Goal: Complete application form

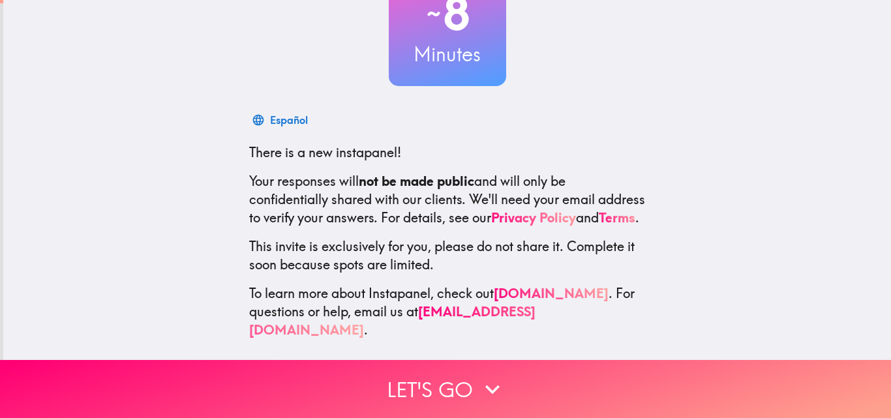
scroll to position [125, 0]
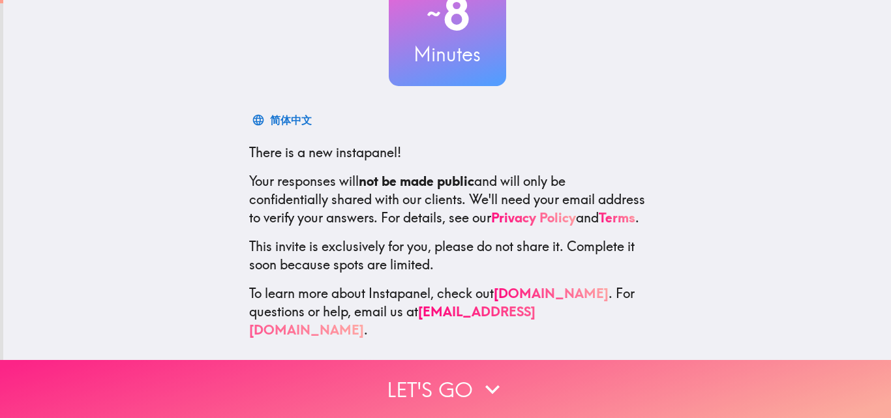
click at [504, 373] on button "Let's go" at bounding box center [445, 389] width 891 height 58
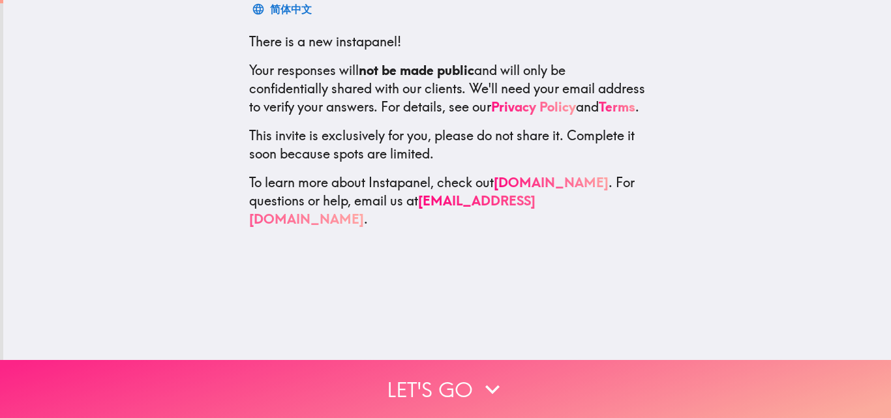
scroll to position [0, 0]
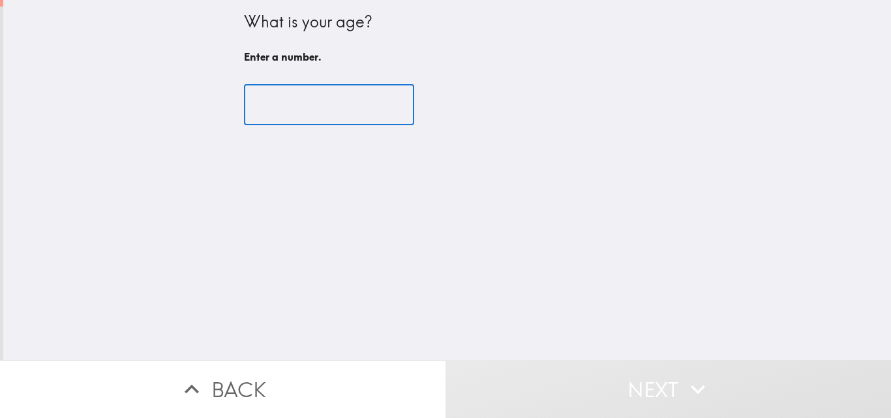
click at [286, 106] on input "number" at bounding box center [329, 105] width 170 height 40
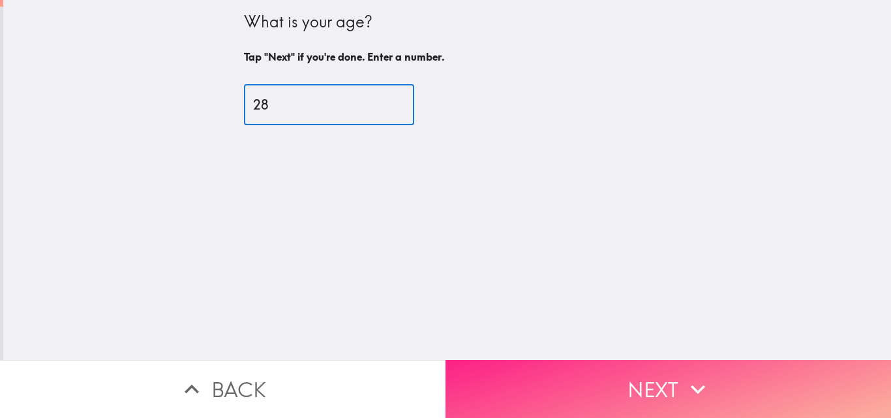
type input "28"
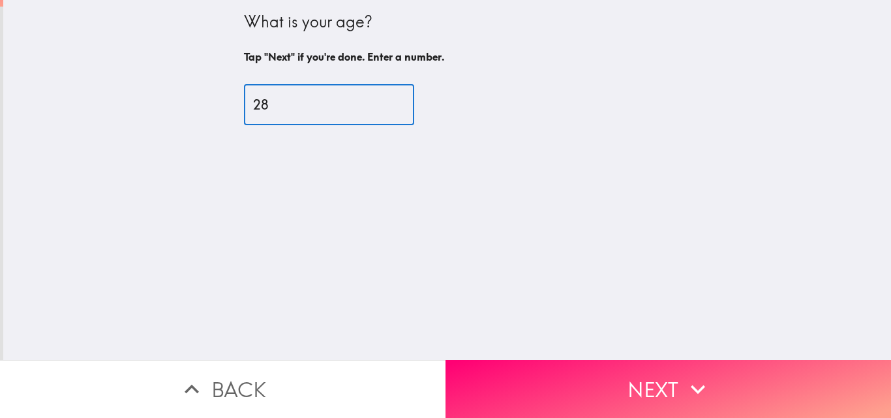
click at [662, 360] on button "Next" at bounding box center [669, 389] width 446 height 58
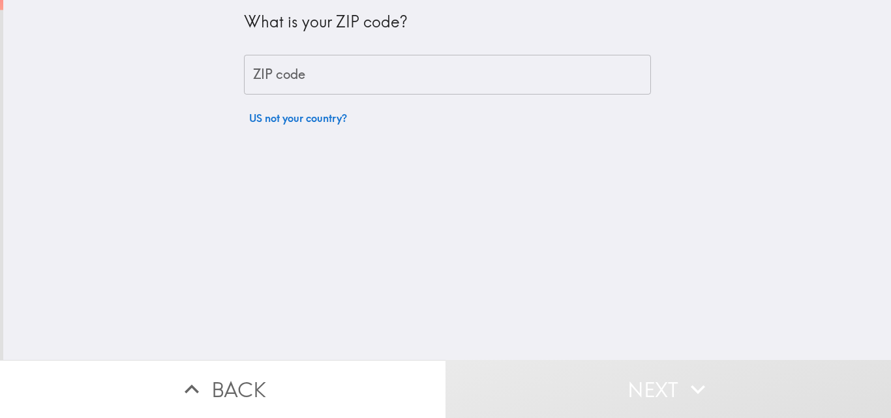
click at [314, 90] on input "ZIP code" at bounding box center [447, 75] width 407 height 40
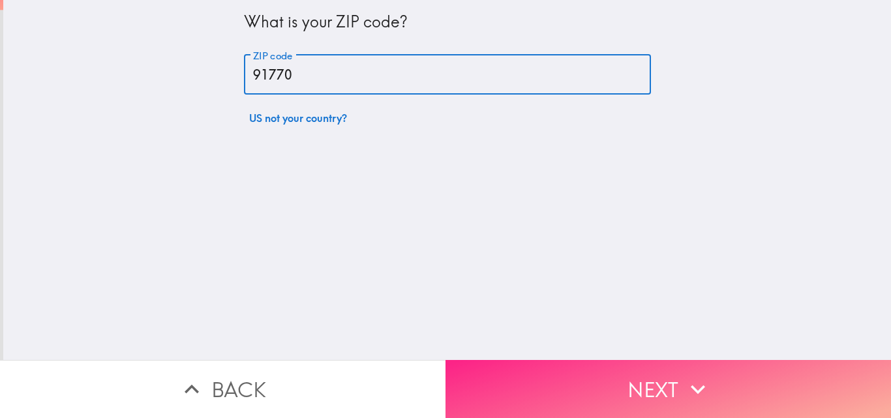
type input "91770"
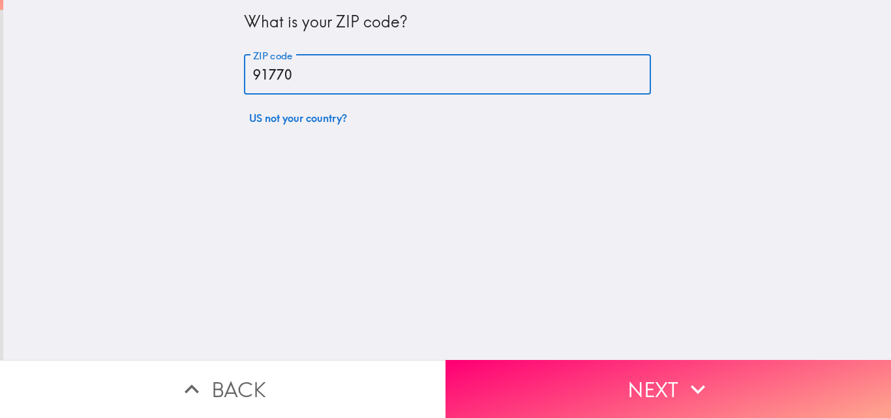
click at [734, 380] on button "Next" at bounding box center [669, 389] width 446 height 58
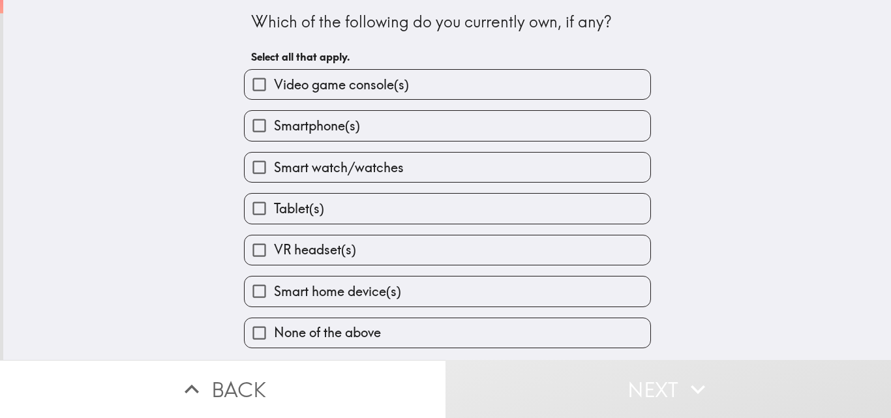
click at [439, 85] on label "Video game console(s)" at bounding box center [448, 84] width 406 height 29
click at [274, 85] on input "Video game console(s)" at bounding box center [259, 84] width 29 height 29
checkbox input "true"
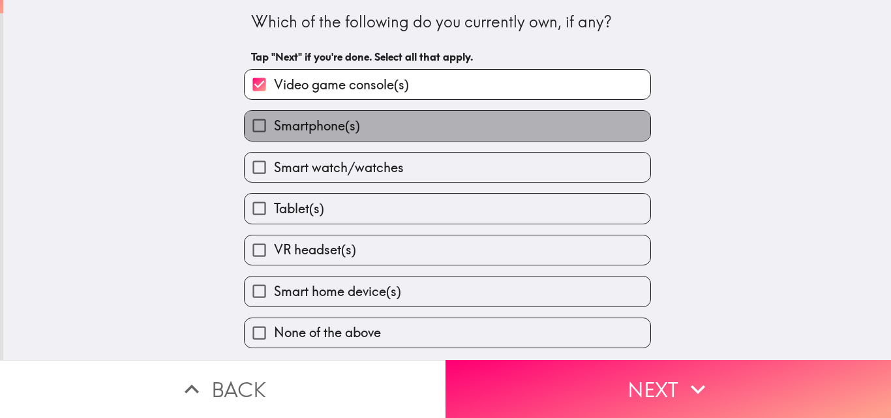
click at [443, 120] on label "Smartphone(s)" at bounding box center [448, 125] width 406 height 29
click at [274, 120] on input "Smartphone(s)" at bounding box center [259, 125] width 29 height 29
checkbox input "true"
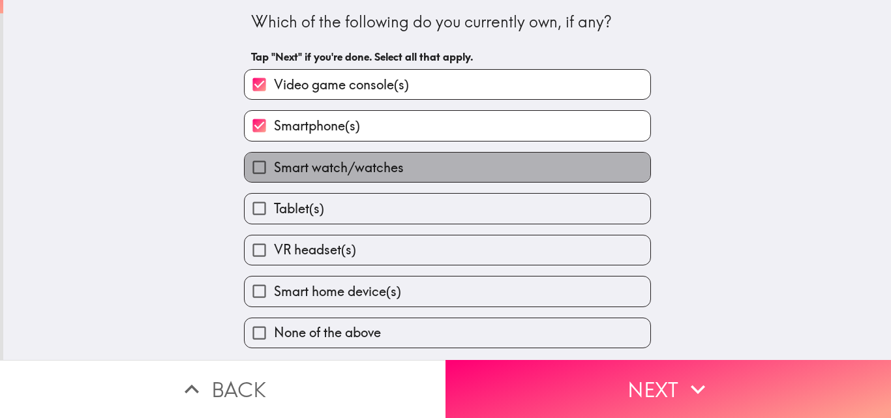
click at [436, 171] on label "Smart watch/watches" at bounding box center [448, 167] width 406 height 29
click at [274, 171] on input "Smart watch/watches" at bounding box center [259, 167] width 29 height 29
checkbox input "true"
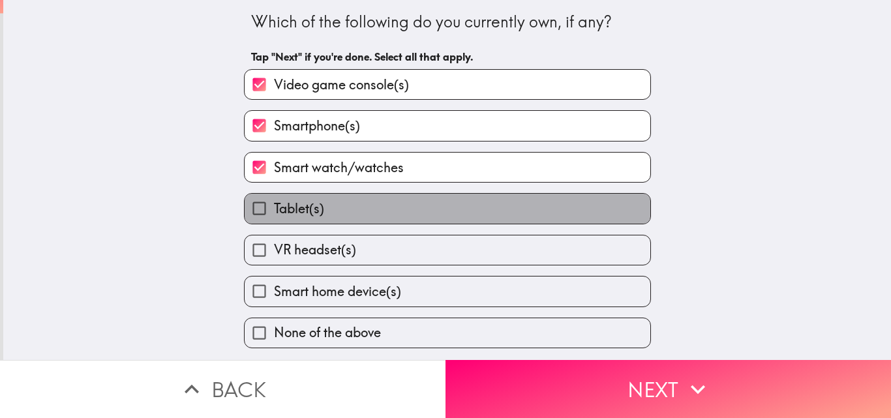
click at [431, 219] on label "Tablet(s)" at bounding box center [448, 208] width 406 height 29
click at [274, 219] on input "Tablet(s)" at bounding box center [259, 208] width 29 height 29
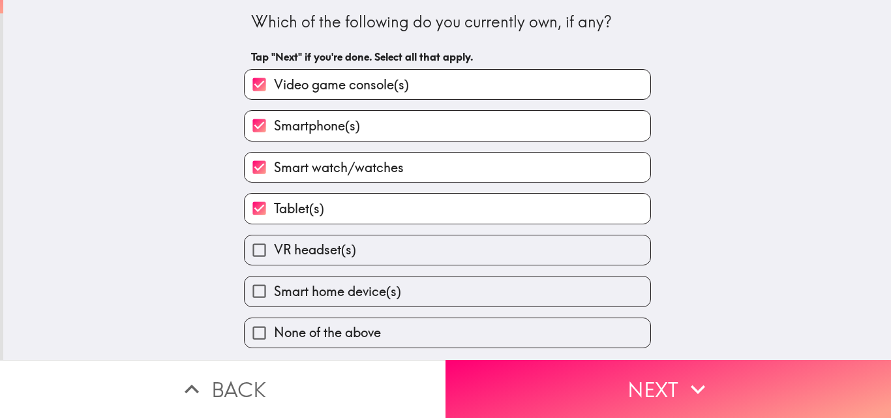
click at [431, 219] on label "Tablet(s)" at bounding box center [448, 208] width 406 height 29
click at [274, 219] on input "Tablet(s)" at bounding box center [259, 208] width 29 height 29
checkbox input "false"
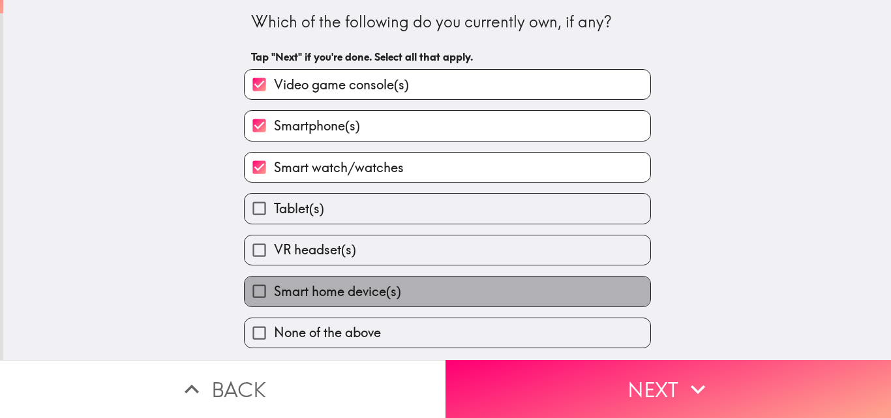
click at [446, 294] on label "Smart home device(s)" at bounding box center [448, 291] width 406 height 29
click at [274, 294] on input "Smart home device(s)" at bounding box center [259, 291] width 29 height 29
checkbox input "true"
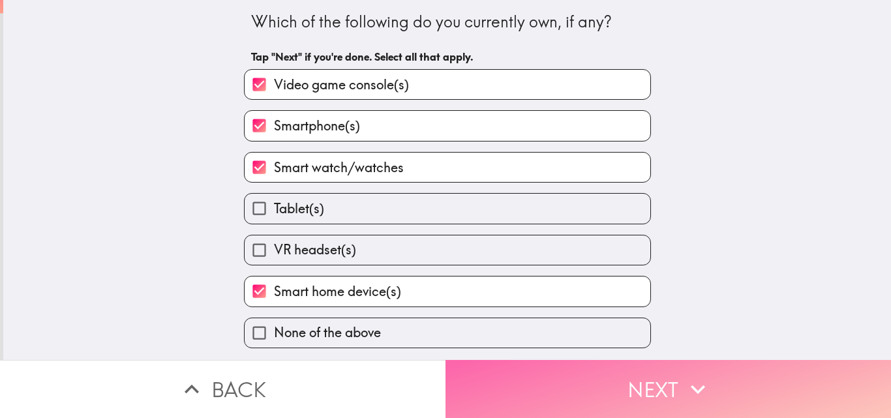
click at [624, 382] on button "Next" at bounding box center [669, 389] width 446 height 58
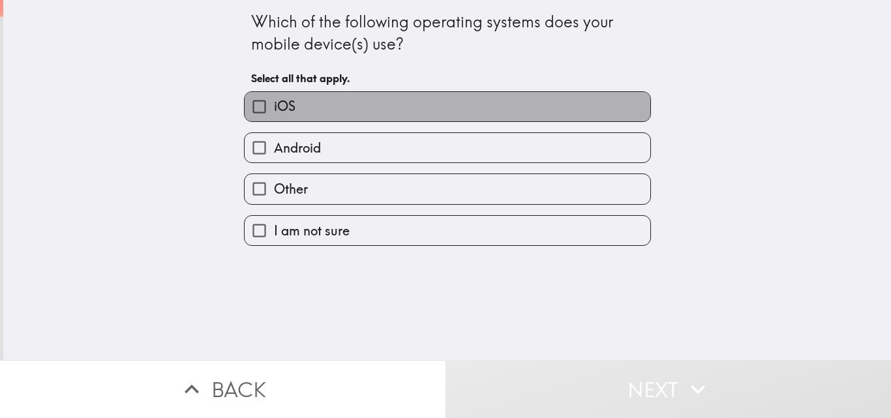
click at [357, 108] on label "iOS" at bounding box center [448, 106] width 406 height 29
click at [274, 108] on input "iOS" at bounding box center [259, 106] width 29 height 29
checkbox input "true"
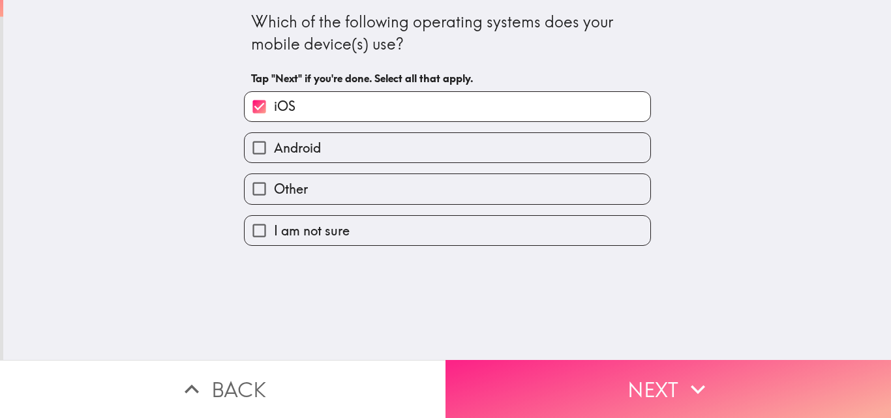
click at [729, 382] on button "Next" at bounding box center [669, 389] width 446 height 58
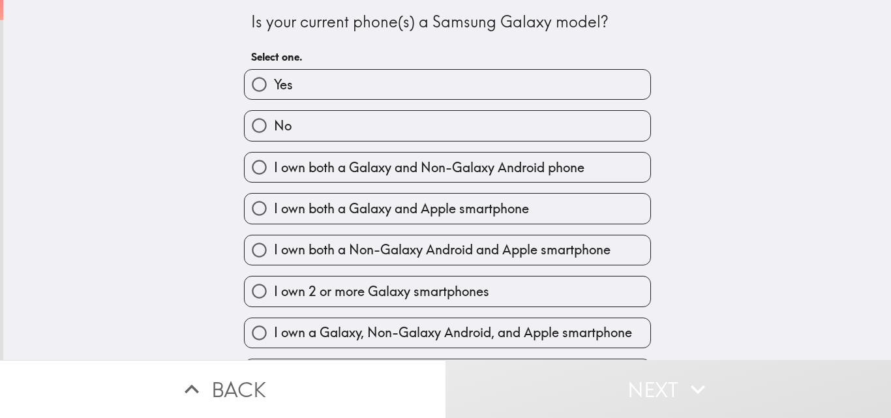
click at [354, 83] on label "Yes" at bounding box center [448, 84] width 406 height 29
click at [274, 83] on input "Yes" at bounding box center [259, 84] width 29 height 29
radio input "true"
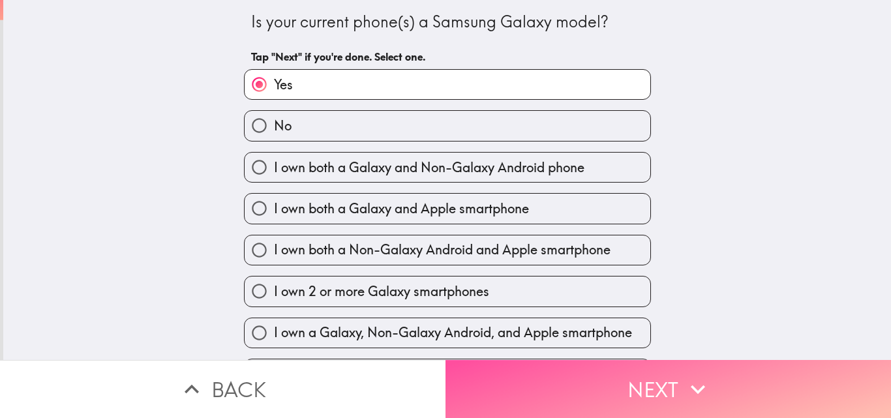
click at [633, 365] on button "Next" at bounding box center [669, 389] width 446 height 58
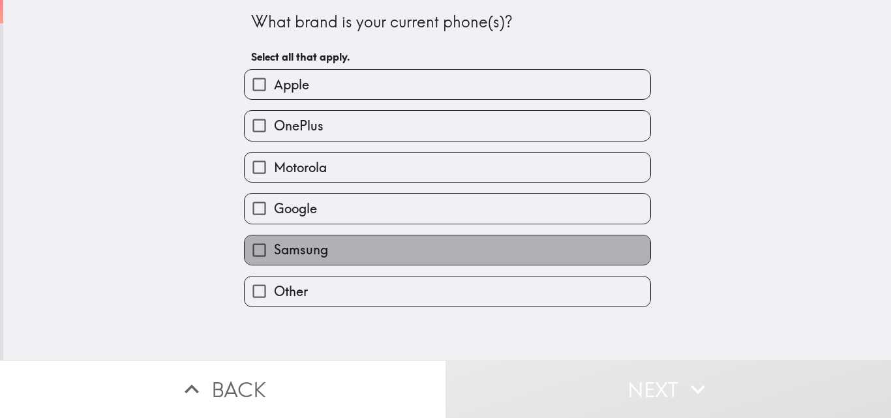
drag, startPoint x: 379, startPoint y: 250, endPoint x: 402, endPoint y: 255, distance: 24.1
click at [379, 249] on label "Samsung" at bounding box center [448, 249] width 406 height 29
click at [274, 249] on input "Samsung" at bounding box center [259, 249] width 29 height 29
checkbox input "true"
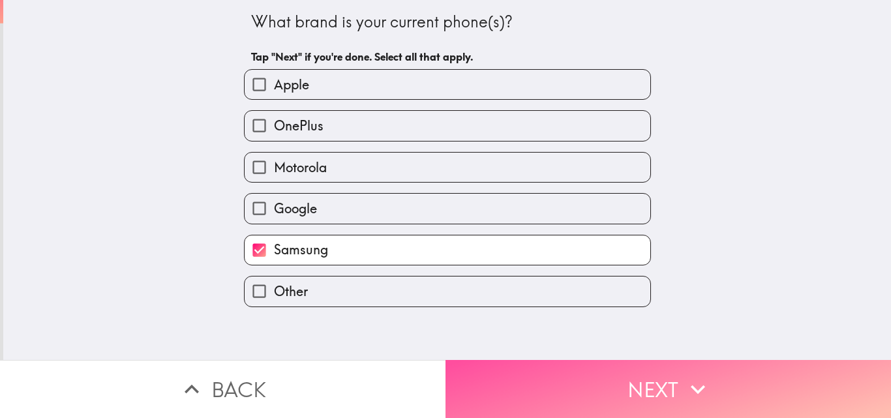
click at [693, 379] on icon "button" at bounding box center [698, 389] width 29 height 29
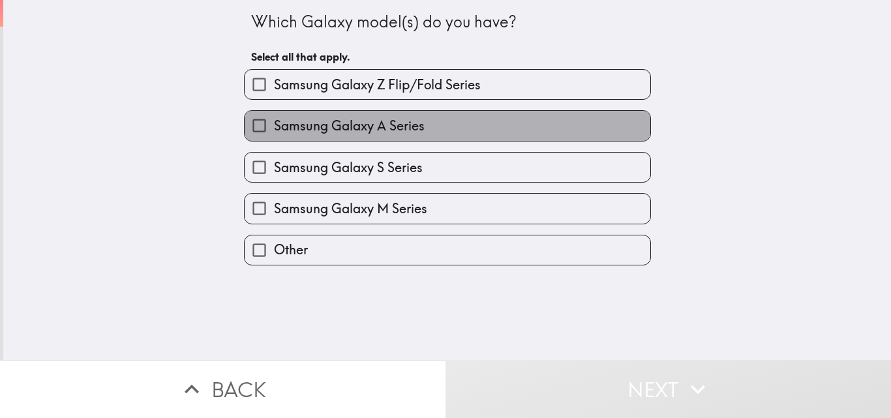
click at [399, 127] on span "Samsung Galaxy A Series" at bounding box center [349, 126] width 151 height 18
click at [274, 127] on input "Samsung Galaxy A Series" at bounding box center [259, 125] width 29 height 29
checkbox input "true"
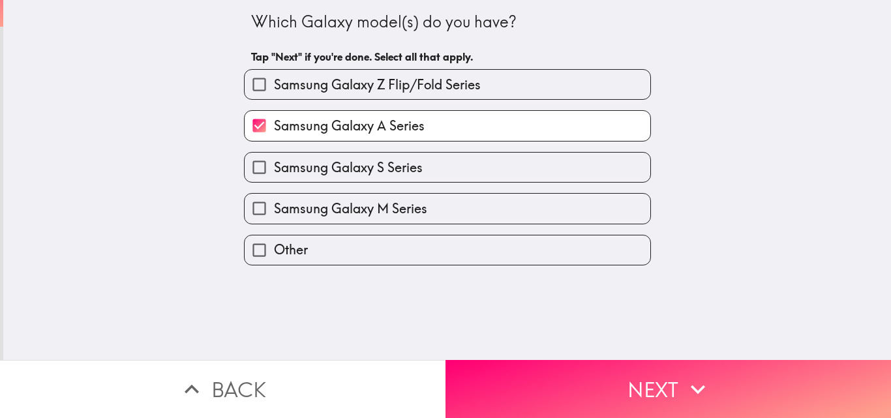
click at [391, 164] on span "Samsung Galaxy S Series" at bounding box center [348, 168] width 149 height 18
click at [274, 164] on input "Samsung Galaxy S Series" at bounding box center [259, 167] width 29 height 29
checkbox input "true"
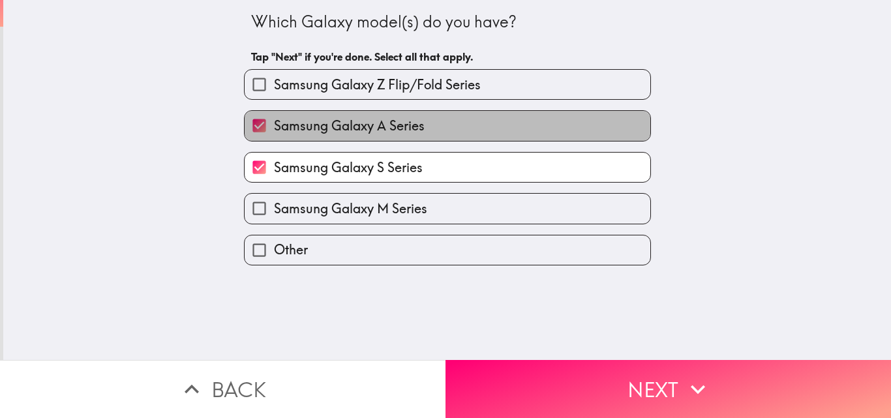
click at [399, 127] on span "Samsung Galaxy A Series" at bounding box center [349, 126] width 151 height 18
click at [274, 127] on input "Samsung Galaxy A Series" at bounding box center [259, 125] width 29 height 29
checkbox input "false"
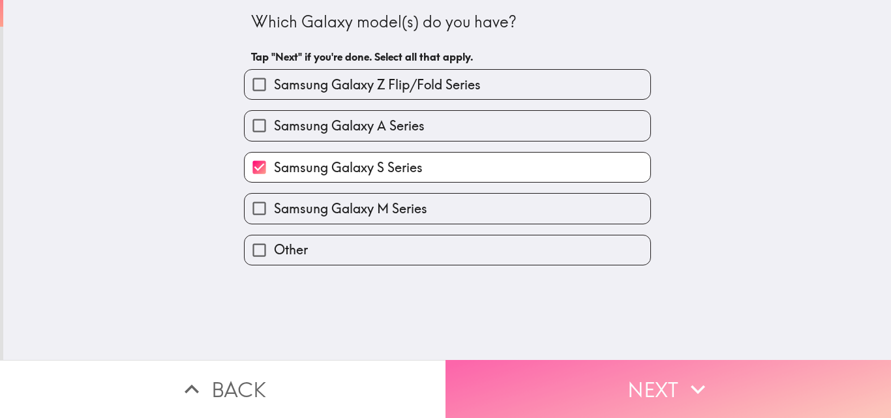
click at [553, 365] on button "Next" at bounding box center [669, 389] width 446 height 58
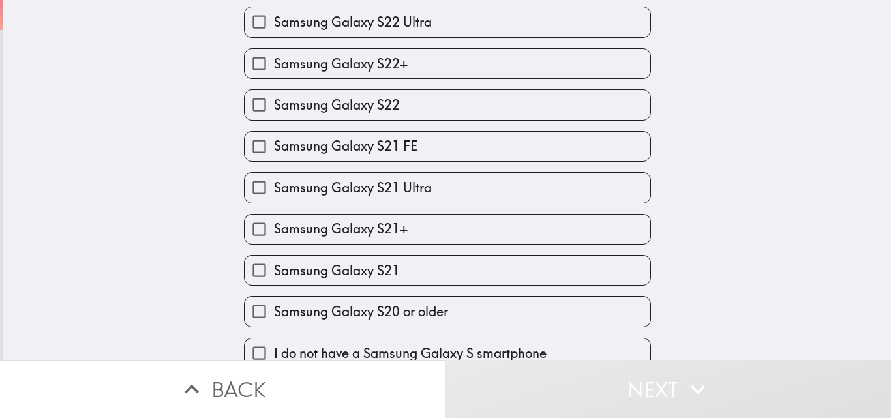
scroll to position [618, 0]
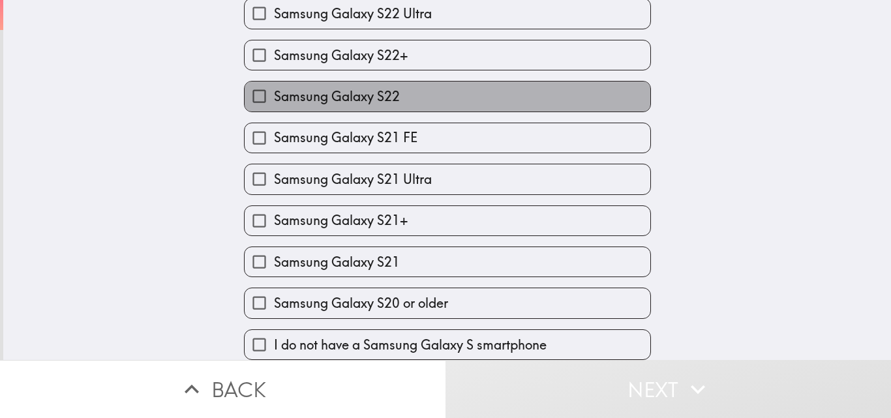
click at [479, 83] on label "Samsung Galaxy S22" at bounding box center [448, 96] width 406 height 29
click at [274, 83] on input "Samsung Galaxy S22" at bounding box center [259, 96] width 29 height 29
checkbox input "true"
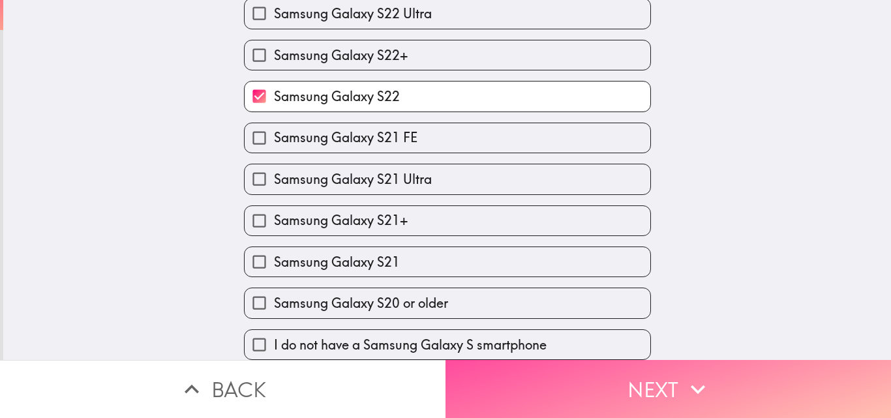
click at [637, 396] on button "Next" at bounding box center [669, 389] width 446 height 58
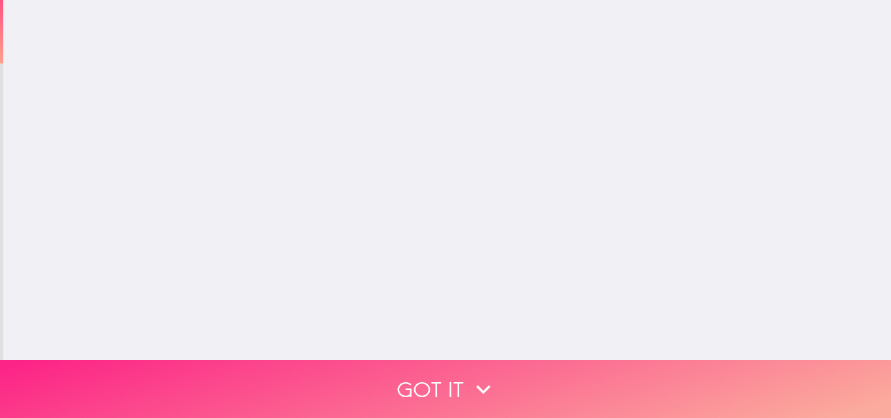
scroll to position [0, 0]
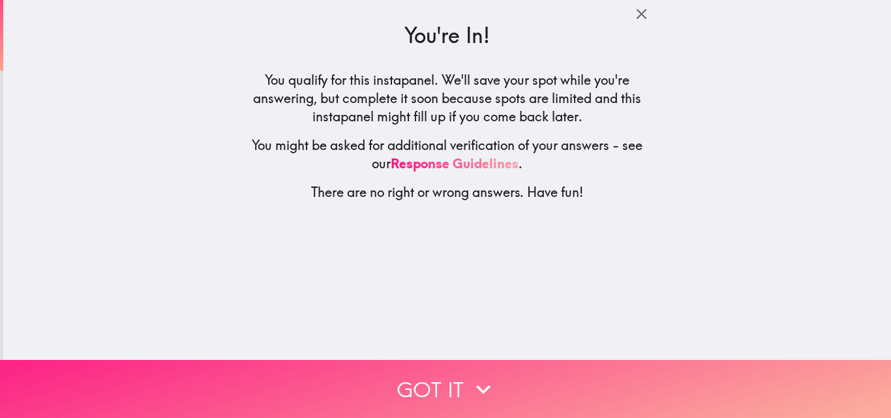
click at [498, 369] on button "Got it" at bounding box center [445, 389] width 891 height 58
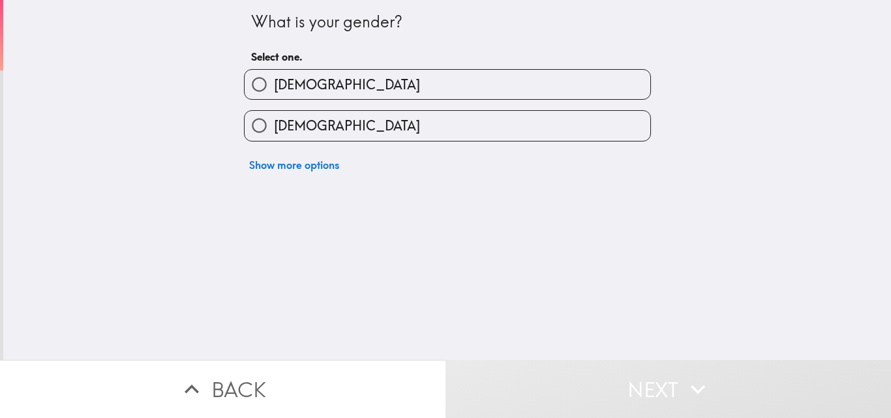
click at [399, 133] on label "[DEMOGRAPHIC_DATA]" at bounding box center [448, 125] width 406 height 29
click at [274, 133] on input "[DEMOGRAPHIC_DATA]" at bounding box center [259, 125] width 29 height 29
radio input "true"
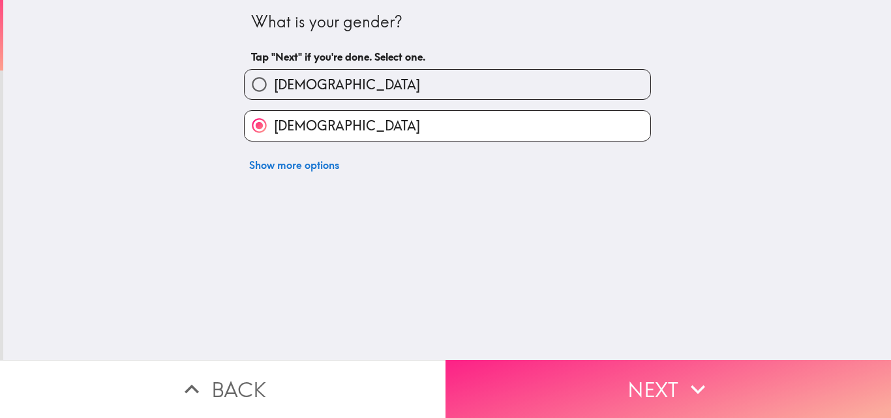
drag, startPoint x: 580, startPoint y: 324, endPoint x: 624, endPoint y: 378, distance: 70.0
click at [624, 378] on div "What is your gender? Tap "Next" if you're done. Select one. [DEMOGRAPHIC_DATA] …" at bounding box center [445, 209] width 891 height 418
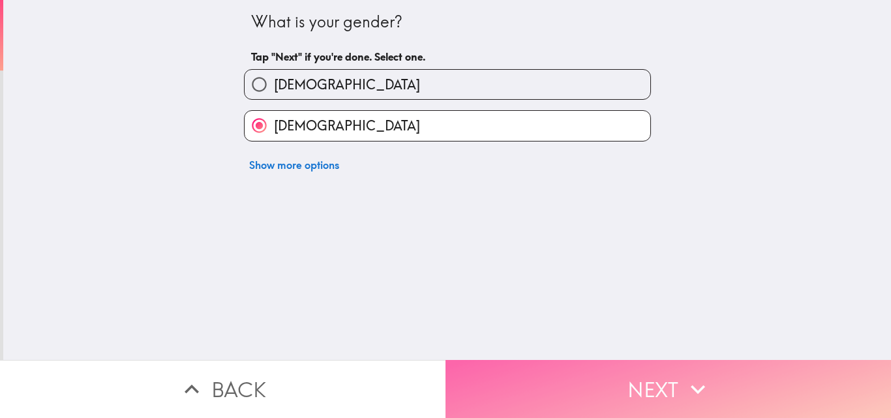
click at [624, 380] on button "Next" at bounding box center [669, 389] width 446 height 58
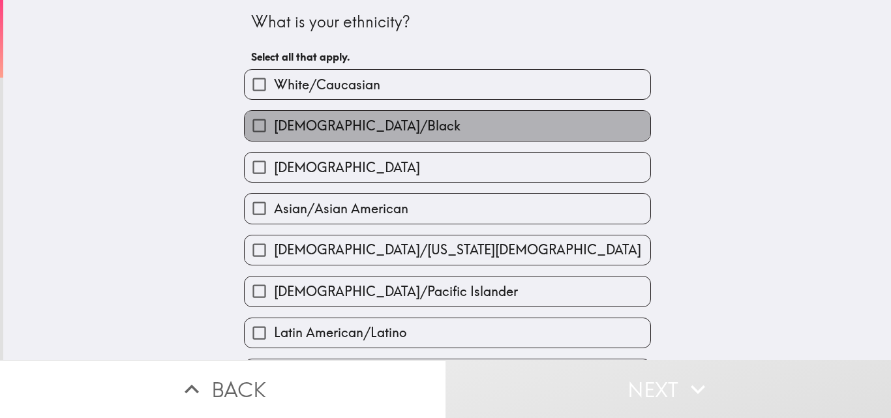
click at [378, 122] on span "[DEMOGRAPHIC_DATA]/Black" at bounding box center [367, 126] width 187 height 18
click at [274, 122] on input "[DEMOGRAPHIC_DATA]/Black" at bounding box center [259, 125] width 29 height 29
checkbox input "true"
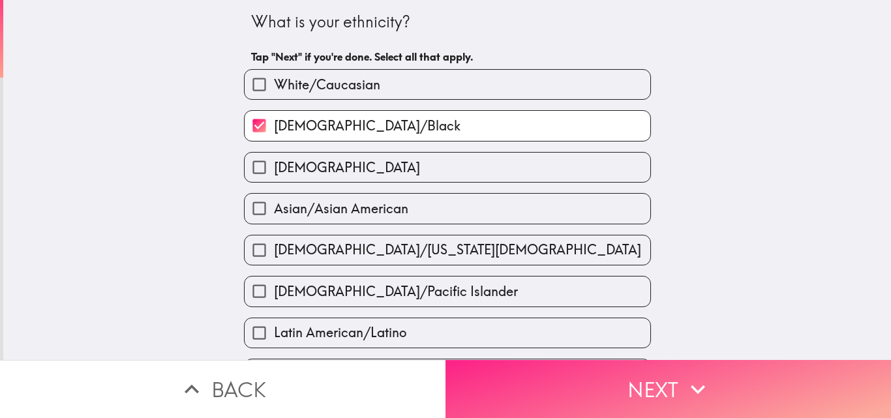
click at [766, 387] on button "Next" at bounding box center [669, 389] width 446 height 58
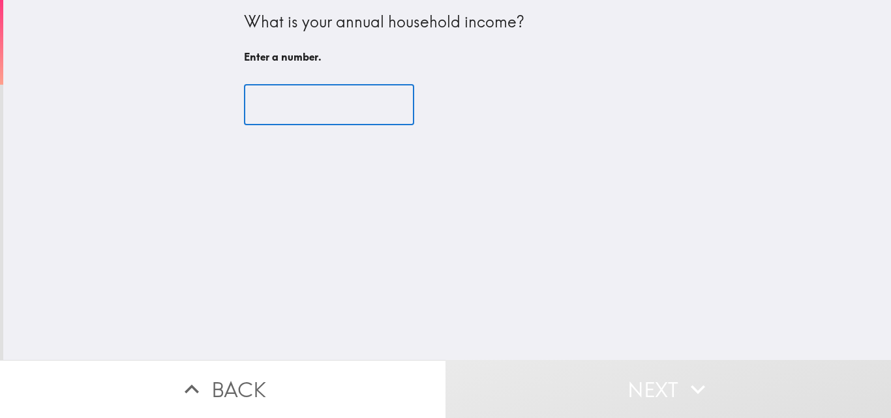
click at [291, 98] on input "number" at bounding box center [329, 105] width 170 height 40
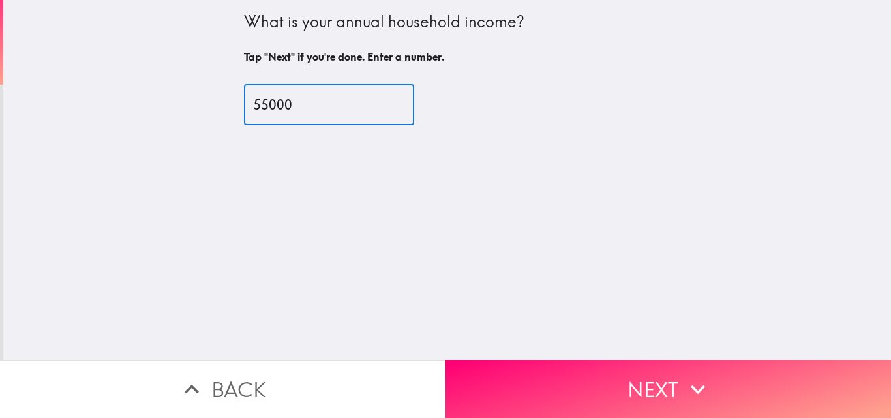
type input "55000"
click at [605, 349] on div "What is your annual household income? Tap "Next" if you're done. Enter a number…" at bounding box center [447, 180] width 888 height 360
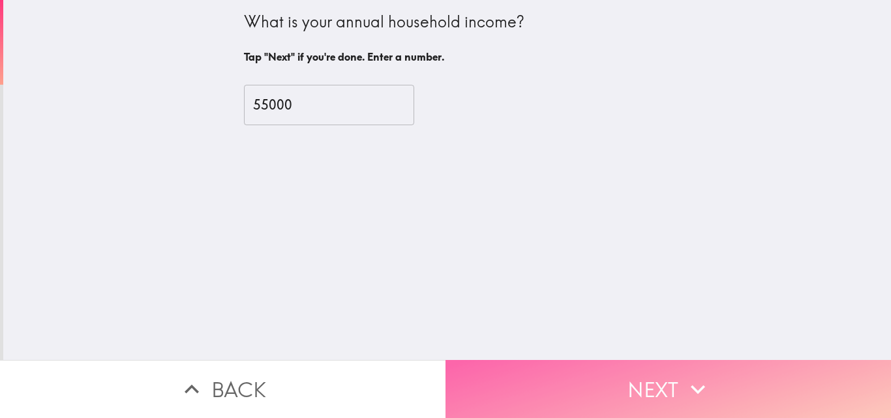
click at [567, 397] on button "Next" at bounding box center [669, 389] width 446 height 58
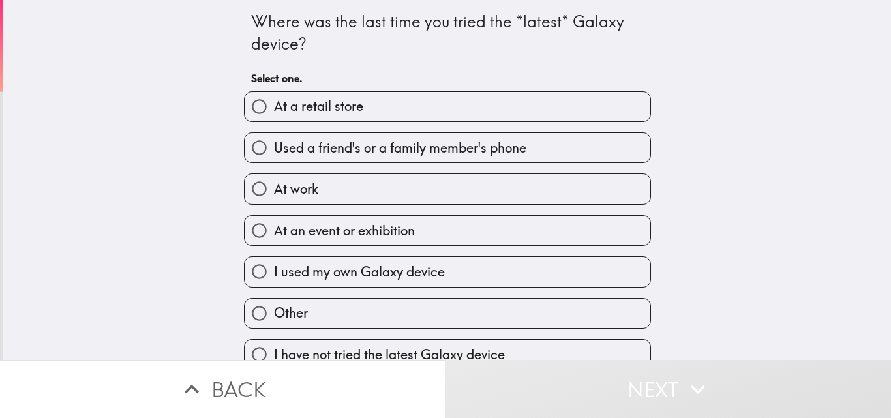
click at [389, 184] on label "At work" at bounding box center [448, 188] width 406 height 29
click at [274, 184] on input "At work" at bounding box center [259, 188] width 29 height 29
radio input "true"
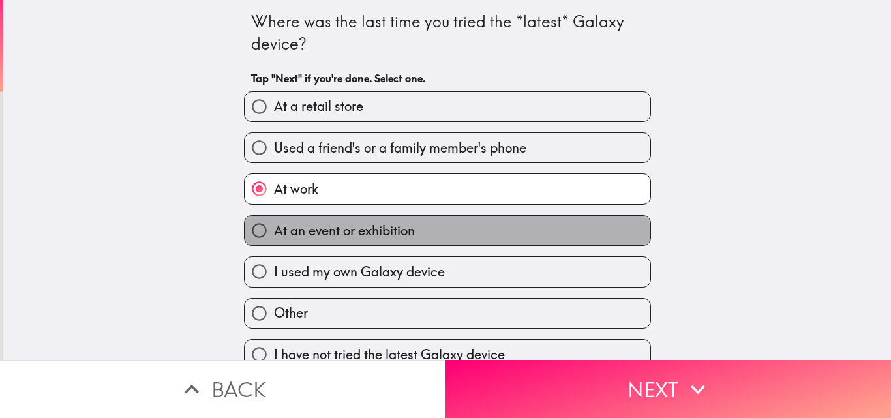
click at [376, 238] on span "At an event or exhibition" at bounding box center [344, 231] width 141 height 18
click at [274, 238] on input "At an event or exhibition" at bounding box center [259, 230] width 29 height 29
radio input "true"
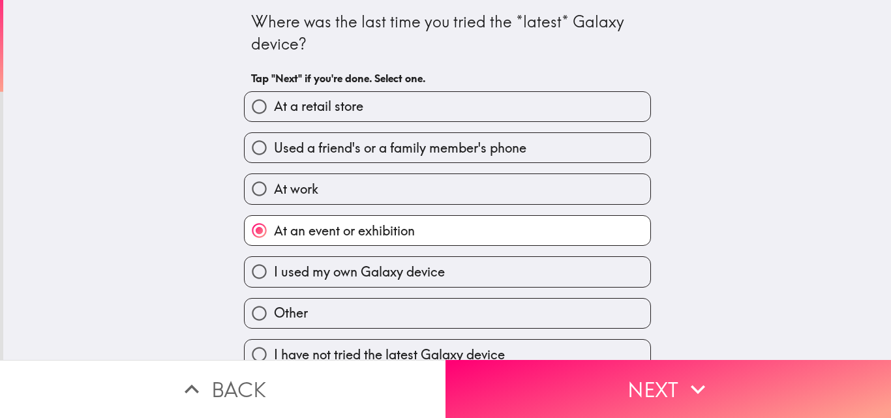
click at [382, 268] on span "I used my own Galaxy device" at bounding box center [359, 272] width 171 height 18
click at [274, 268] on input "I used my own Galaxy device" at bounding box center [259, 271] width 29 height 29
radio input "true"
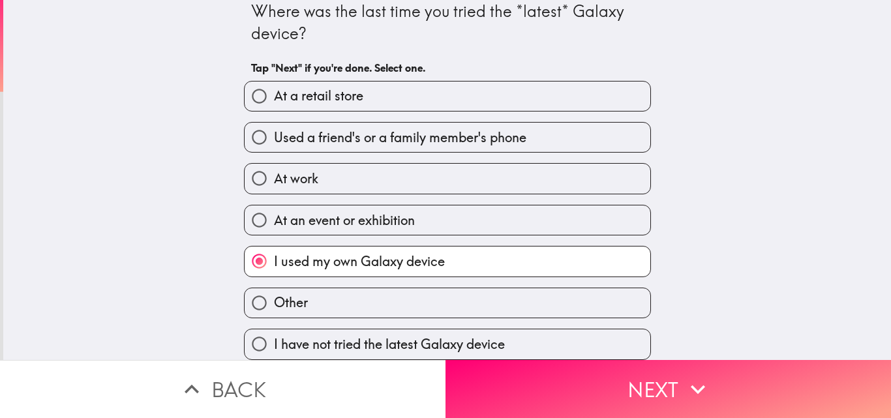
scroll to position [20, 0]
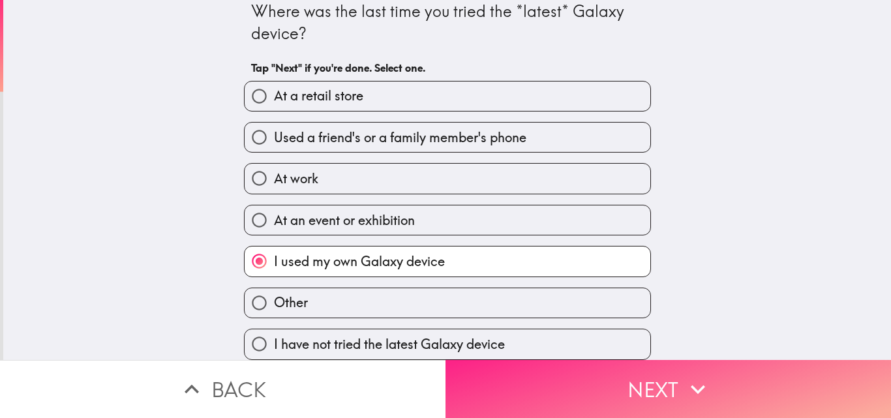
click at [684, 384] on icon "button" at bounding box center [698, 389] width 29 height 29
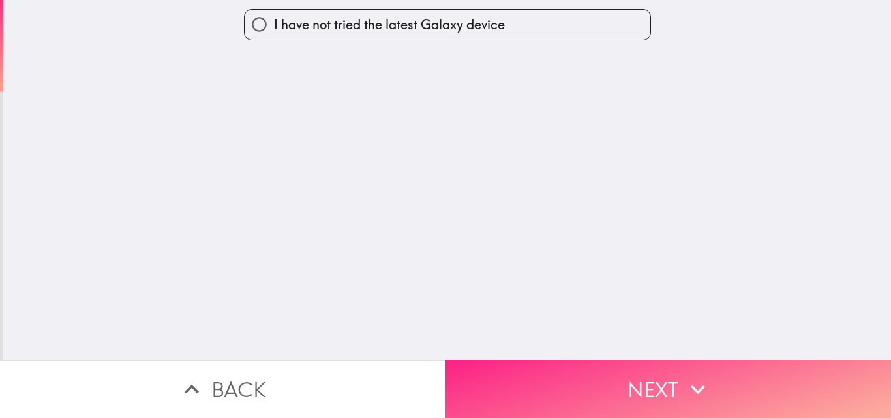
scroll to position [0, 0]
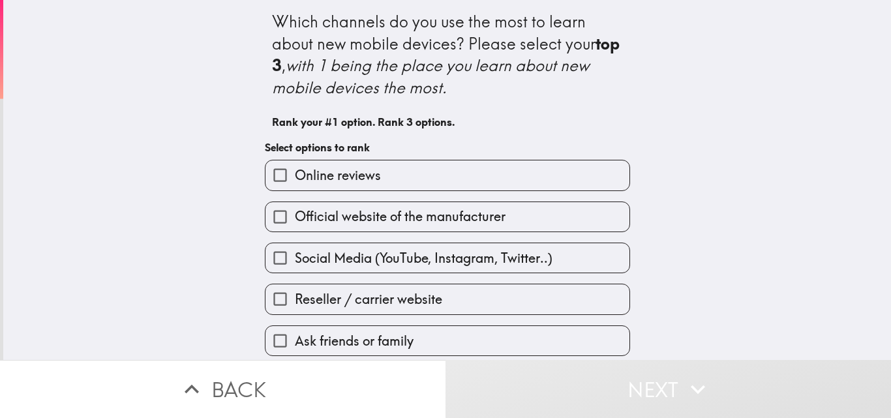
click at [387, 172] on label "Online reviews" at bounding box center [447, 174] width 364 height 29
click at [295, 172] on input "Online reviews" at bounding box center [279, 174] width 29 height 29
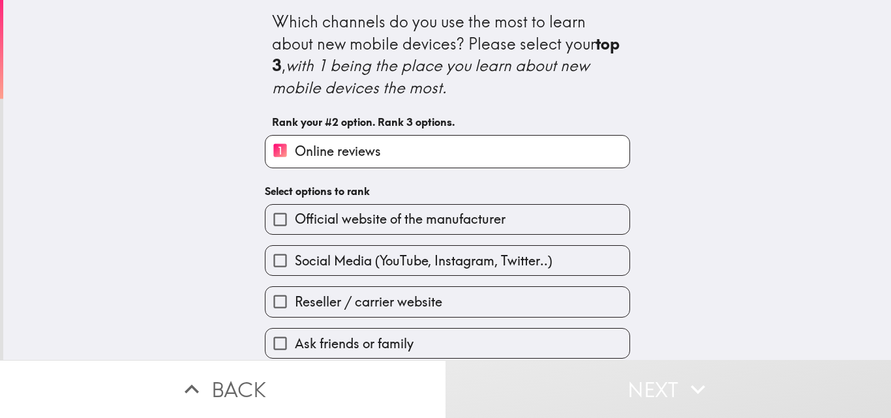
click at [402, 220] on span "Official website of the manufacturer" at bounding box center [400, 219] width 211 height 18
click at [295, 220] on input "Official website of the manufacturer" at bounding box center [279, 219] width 29 height 29
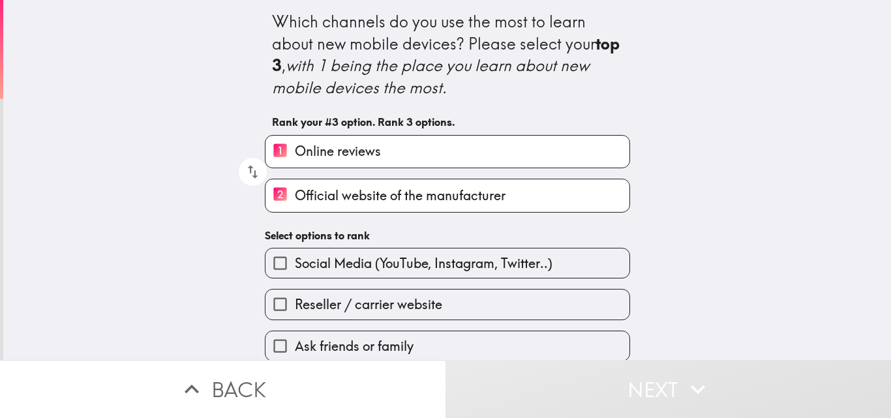
click at [417, 255] on span "Social Media (YouTube, Instagram, Twitter..)" at bounding box center [424, 263] width 258 height 18
click at [295, 255] on input "Social Media (YouTube, Instagram, Twitter..)" at bounding box center [279, 263] width 29 height 29
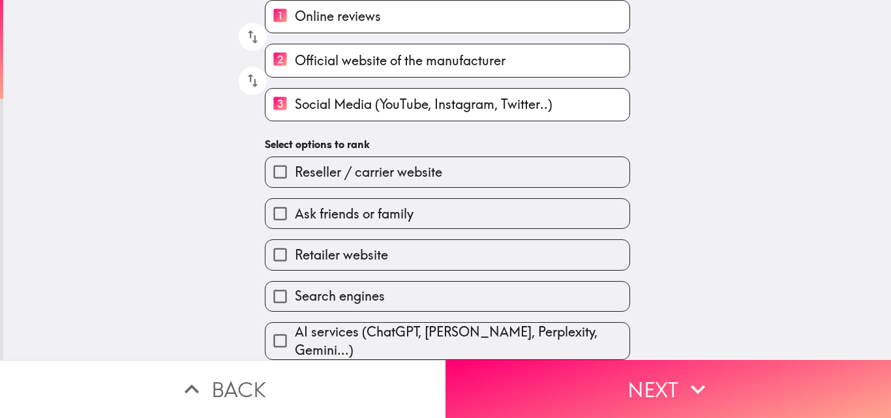
scroll to position [138, 0]
click at [393, 271] on div "Search engines" at bounding box center [442, 291] width 376 height 41
click at [397, 207] on span "Ask friends or family" at bounding box center [354, 214] width 119 height 18
click at [295, 207] on input "Ask friends or family" at bounding box center [279, 213] width 29 height 29
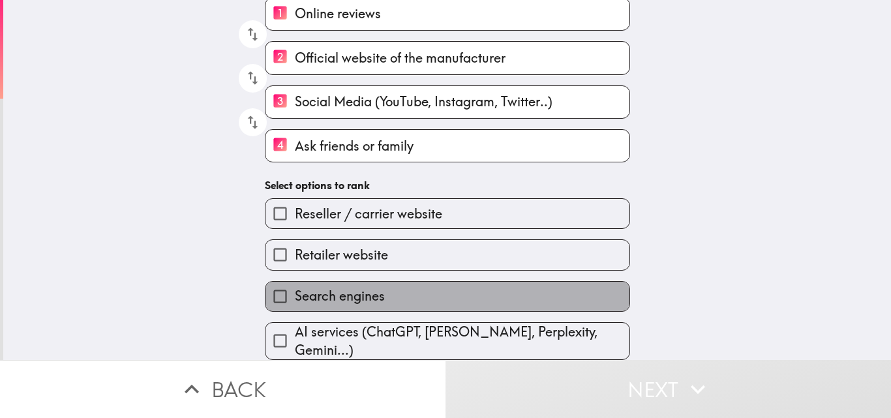
click at [436, 302] on label "Search engines" at bounding box center [447, 296] width 364 height 29
click at [295, 302] on input "Search engines" at bounding box center [279, 296] width 29 height 29
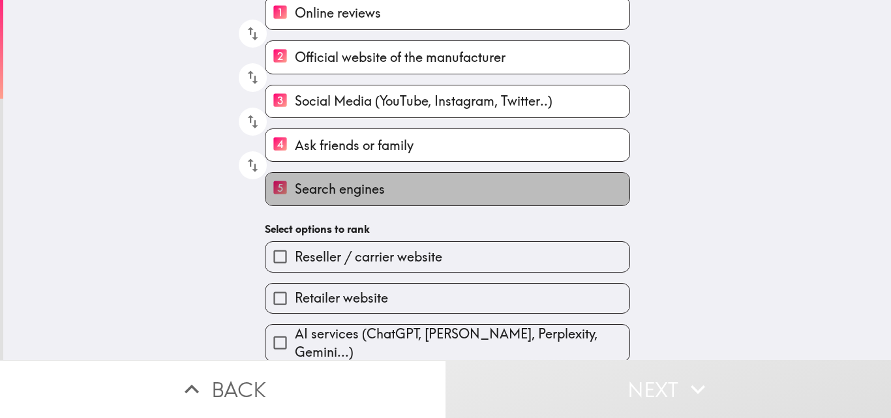
click at [382, 196] on label "5 Search engines" at bounding box center [447, 189] width 364 height 32
click at [295, 196] on input "5 Search engines" at bounding box center [279, 189] width 29 height 32
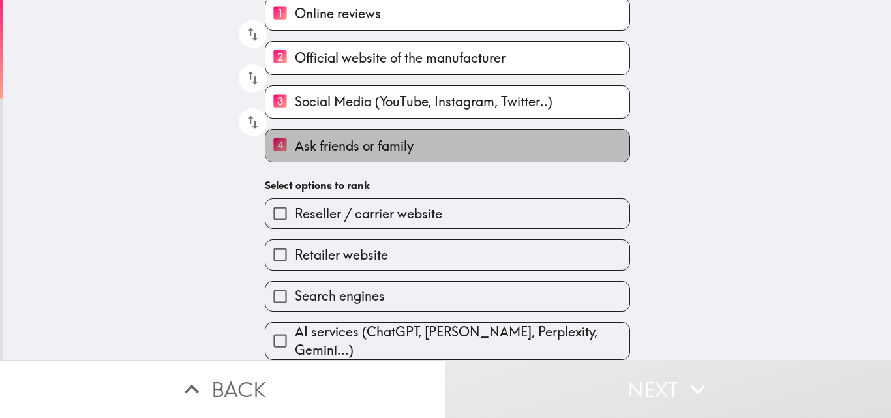
click at [384, 134] on label "4 Ask friends or family" at bounding box center [447, 146] width 364 height 32
click at [295, 134] on input "4 Ask friends or family" at bounding box center [279, 146] width 29 height 32
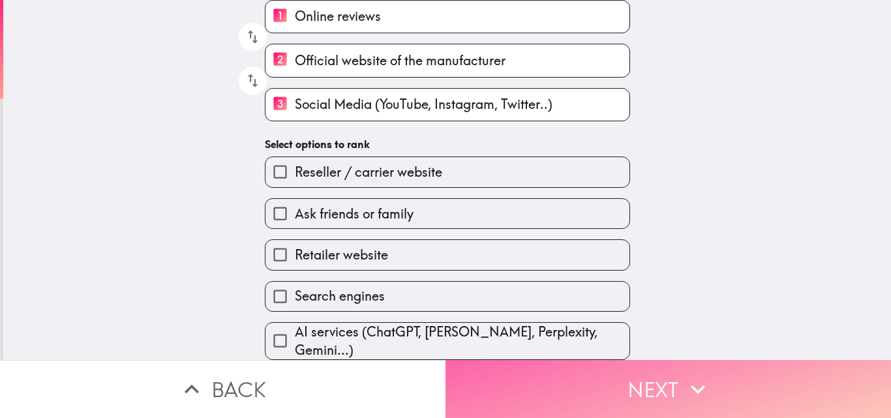
click at [544, 372] on button "Next" at bounding box center [669, 389] width 446 height 58
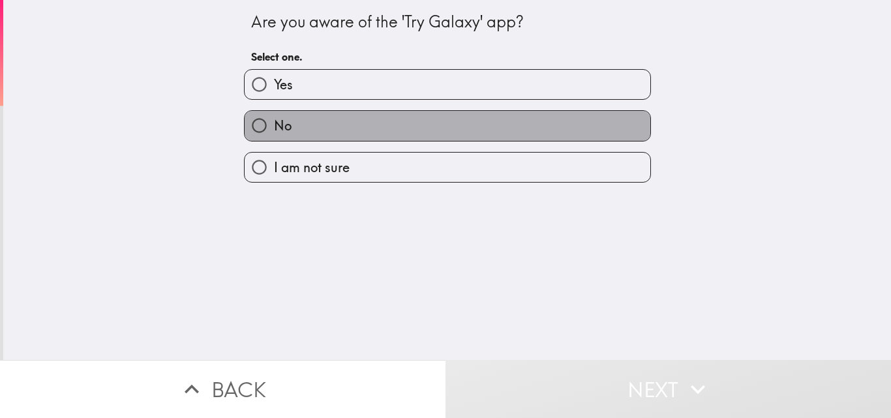
click at [409, 130] on label "No" at bounding box center [448, 125] width 406 height 29
click at [274, 130] on input "No" at bounding box center [259, 125] width 29 height 29
radio input "true"
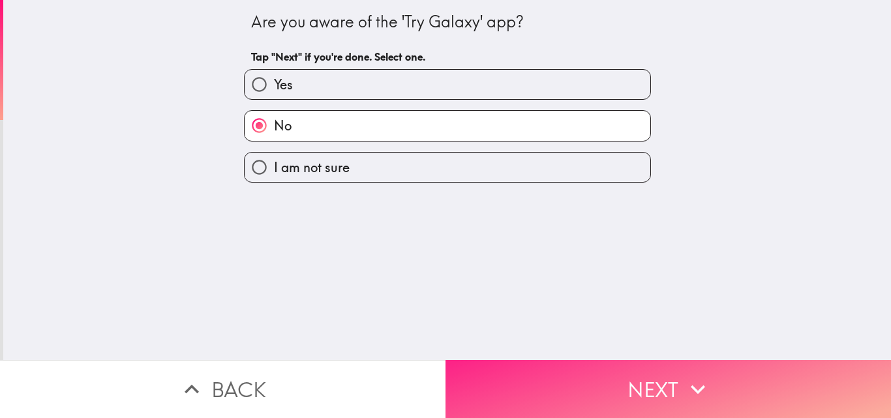
click at [574, 389] on button "Next" at bounding box center [669, 389] width 446 height 58
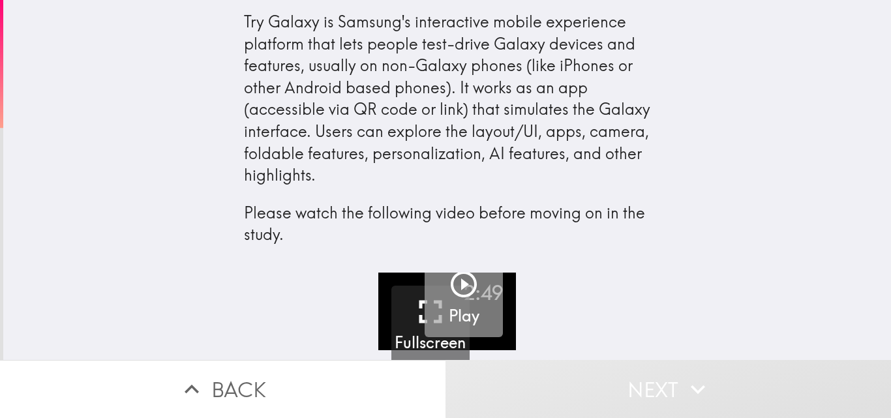
click at [468, 304] on div "button" at bounding box center [463, 287] width 31 height 37
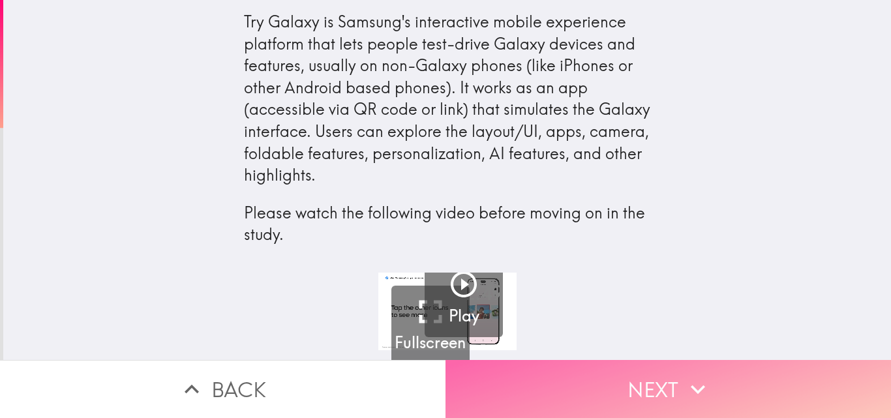
drag, startPoint x: 661, startPoint y: 372, endPoint x: 667, endPoint y: 378, distance: 8.8
click at [663, 373] on button "Next" at bounding box center [669, 389] width 446 height 58
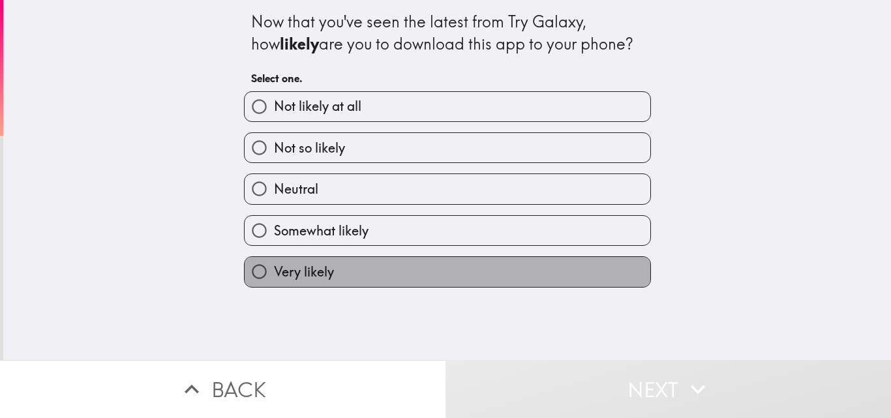
click at [380, 267] on label "Very likely" at bounding box center [448, 271] width 406 height 29
click at [274, 267] on input "Very likely" at bounding box center [259, 271] width 29 height 29
radio input "true"
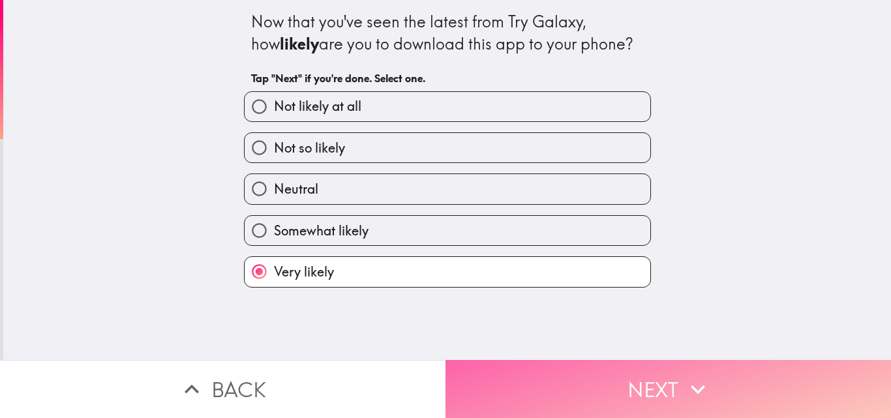
drag, startPoint x: 635, startPoint y: 386, endPoint x: 575, endPoint y: 363, distance: 64.8
click at [636, 387] on button "Next" at bounding box center [669, 389] width 446 height 58
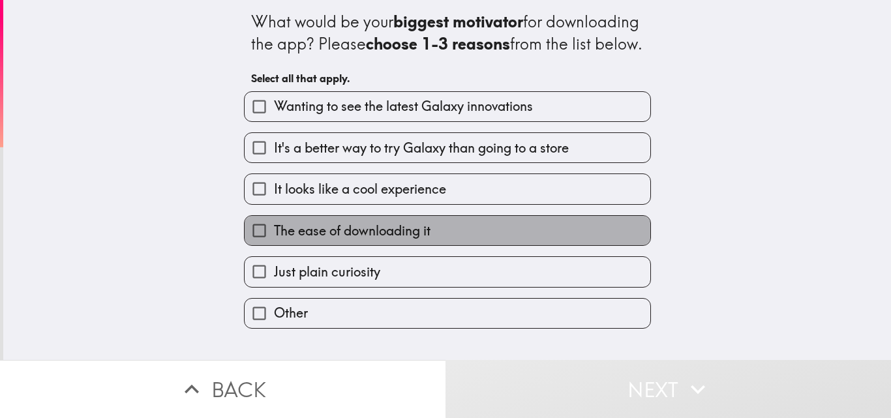
click at [367, 240] on span "The ease of downloading it" at bounding box center [352, 231] width 157 height 18
click at [274, 245] on input "The ease of downloading it" at bounding box center [259, 230] width 29 height 29
checkbox input "true"
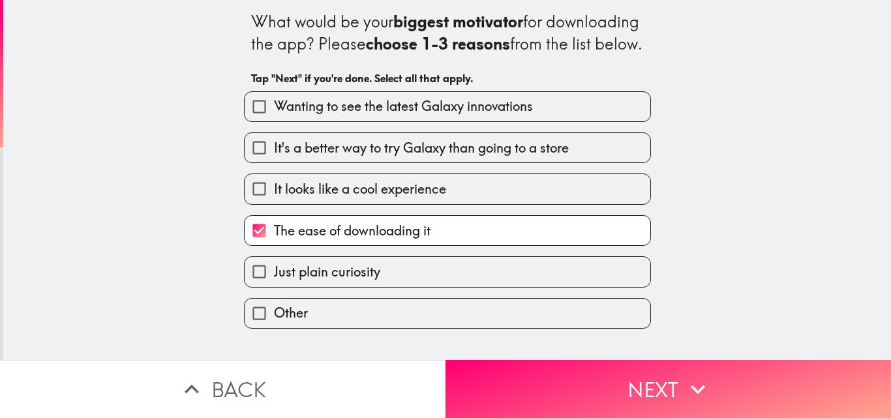
click at [352, 198] on span "It looks like a cool experience" at bounding box center [360, 189] width 172 height 18
click at [274, 204] on input "It looks like a cool experience" at bounding box center [259, 188] width 29 height 29
checkbox input "true"
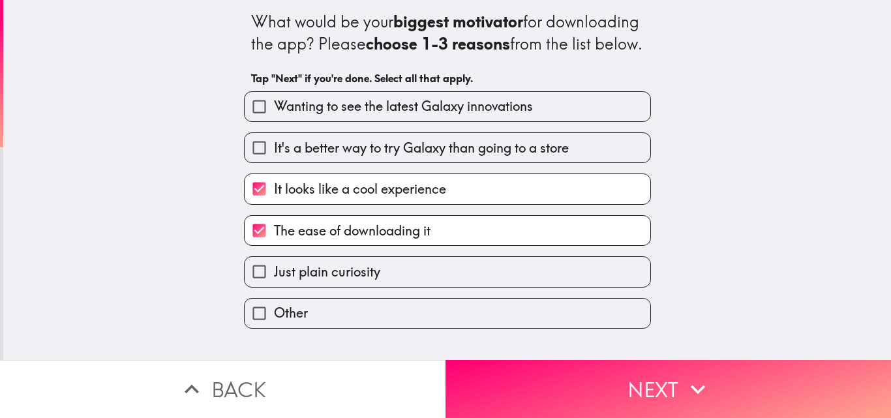
click at [348, 115] on span "Wanting to see the latest Galaxy innovations" at bounding box center [403, 106] width 259 height 18
click at [274, 121] on input "Wanting to see the latest Galaxy innovations" at bounding box center [259, 106] width 29 height 29
checkbox input "true"
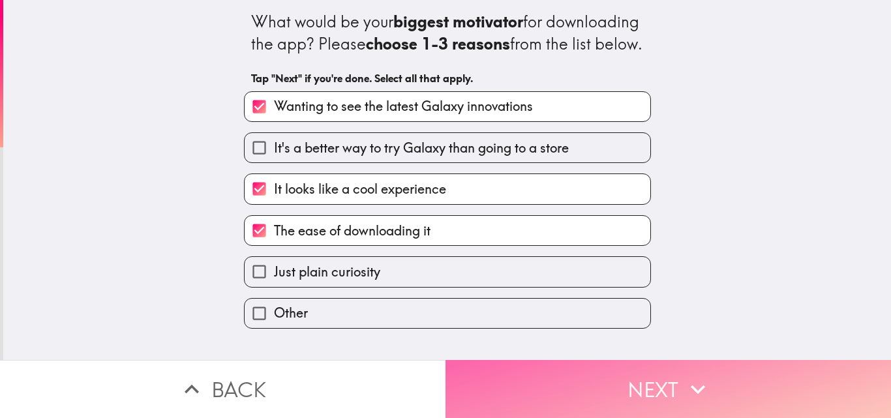
click at [603, 395] on button "Next" at bounding box center [669, 389] width 446 height 58
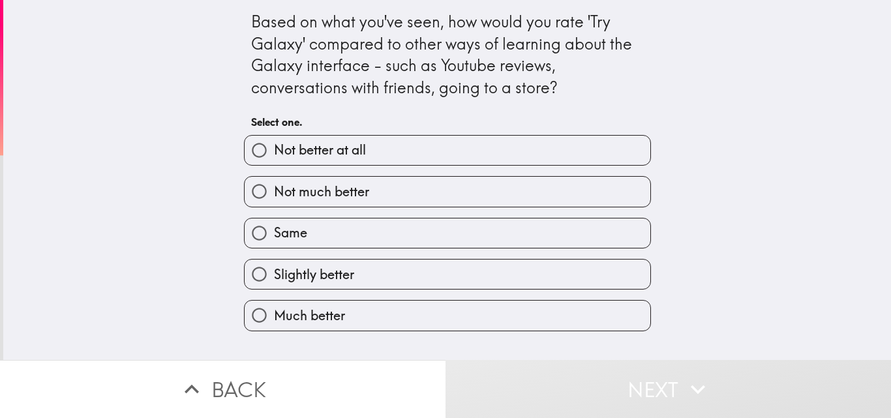
click at [520, 312] on label "Much better" at bounding box center [448, 315] width 406 height 29
click at [274, 312] on input "Much better" at bounding box center [259, 315] width 29 height 29
radio input "true"
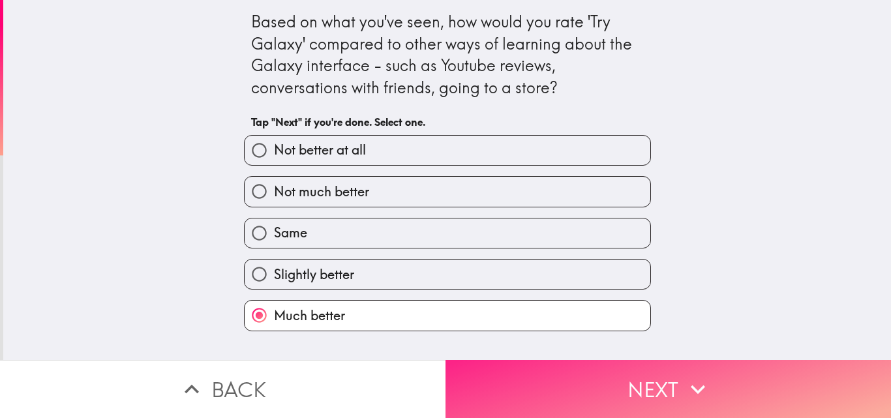
click at [553, 364] on button "Next" at bounding box center [669, 389] width 446 height 58
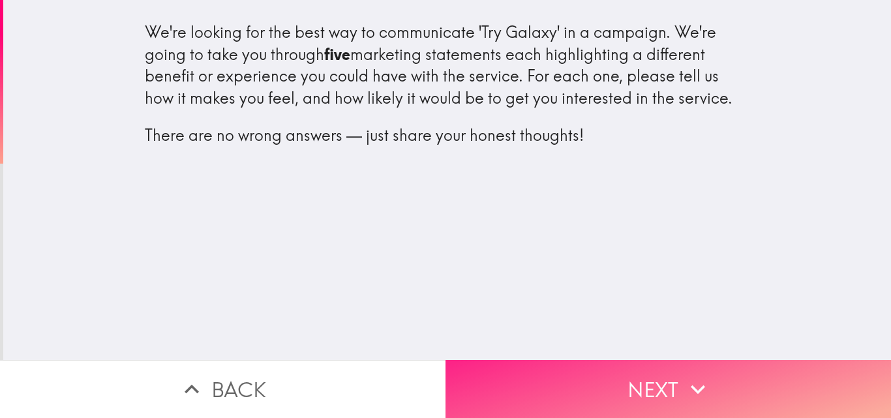
click at [643, 394] on button "Next" at bounding box center [669, 389] width 446 height 58
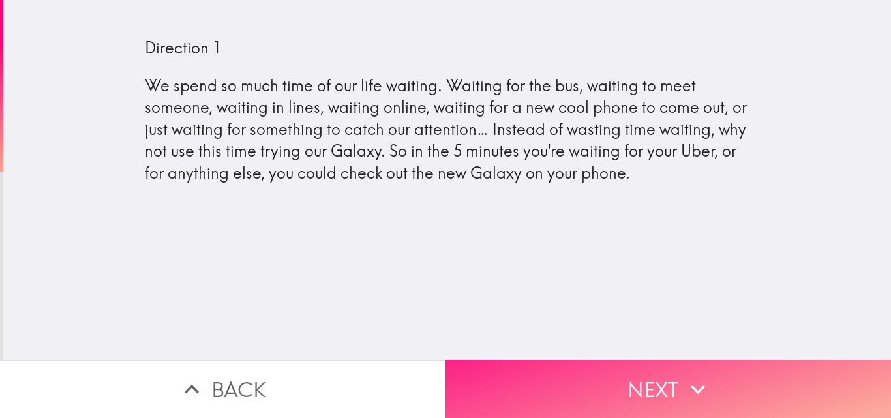
click at [579, 368] on button "Next" at bounding box center [669, 389] width 446 height 58
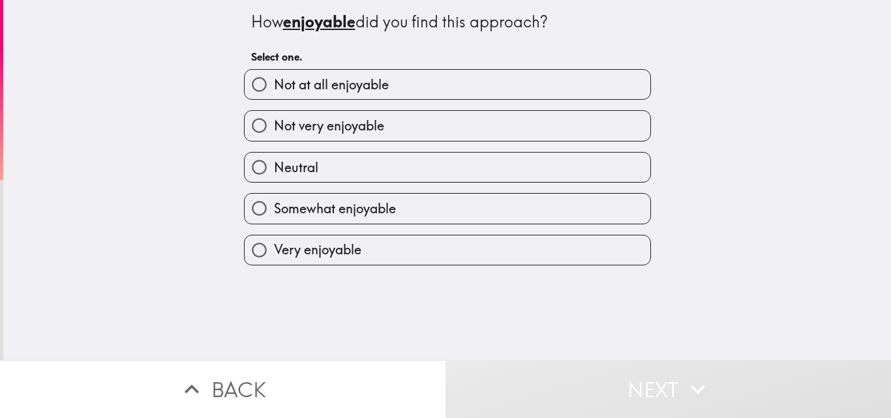
click at [407, 253] on label "Very enjoyable" at bounding box center [448, 249] width 406 height 29
click at [274, 253] on input "Very enjoyable" at bounding box center [259, 249] width 29 height 29
radio input "true"
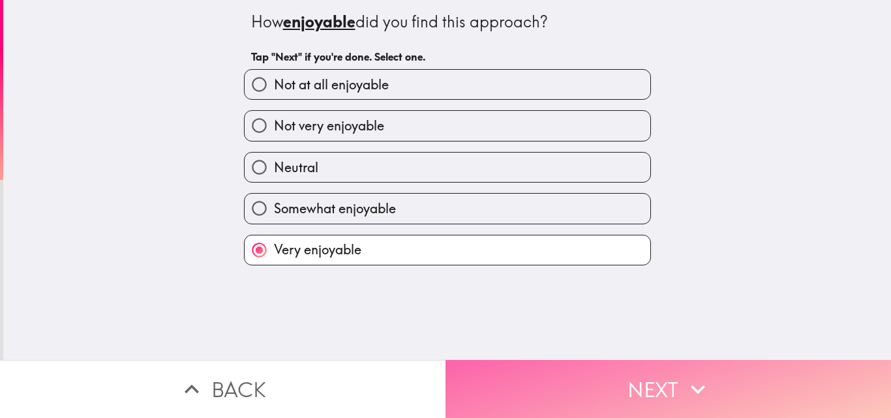
click at [684, 375] on icon "button" at bounding box center [698, 389] width 29 height 29
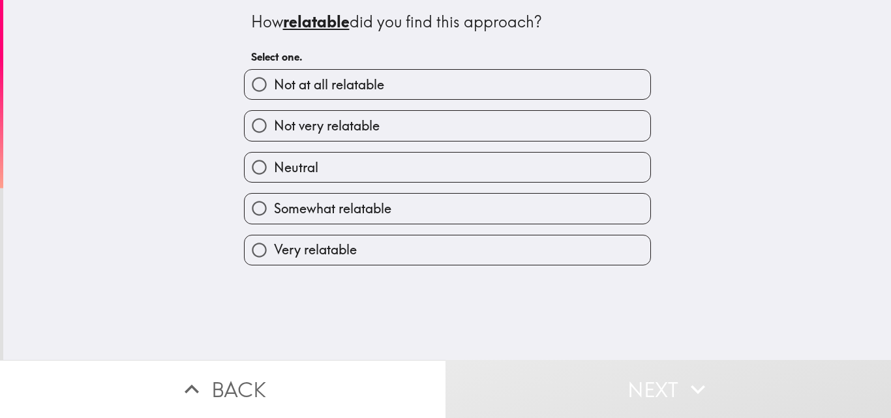
click at [468, 262] on label "Very relatable" at bounding box center [448, 249] width 406 height 29
click at [274, 262] on input "Very relatable" at bounding box center [259, 249] width 29 height 29
radio input "true"
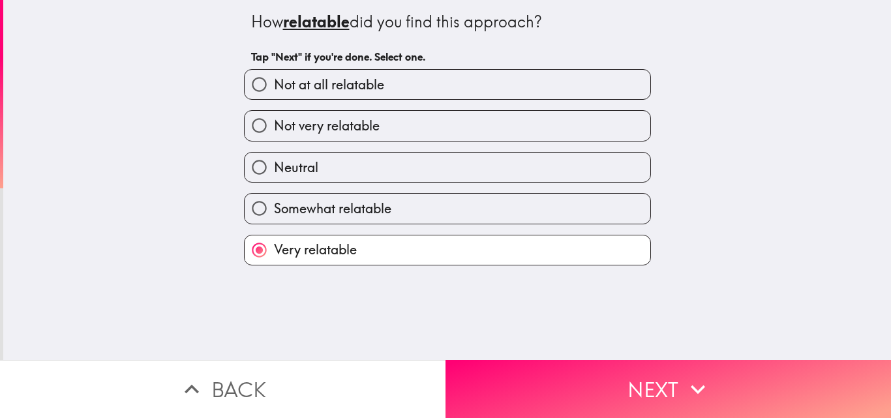
click at [655, 348] on div "How relatable did you find this approach? Tap "Next" if you're done. Select one…" at bounding box center [447, 180] width 888 height 360
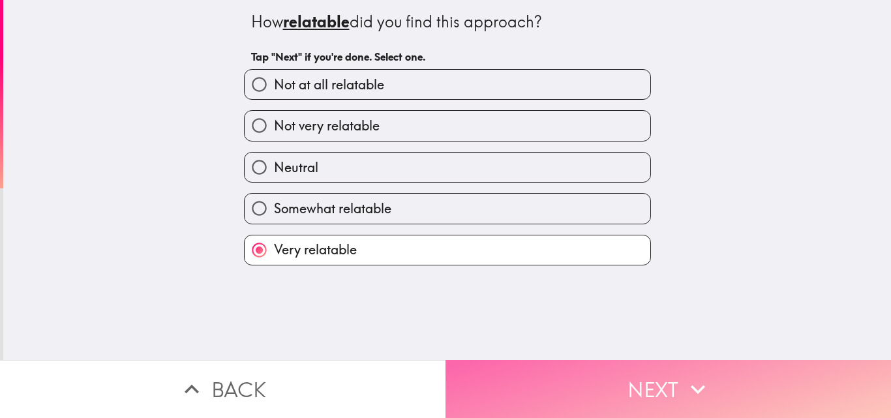
click at [664, 363] on button "Next" at bounding box center [669, 389] width 446 height 58
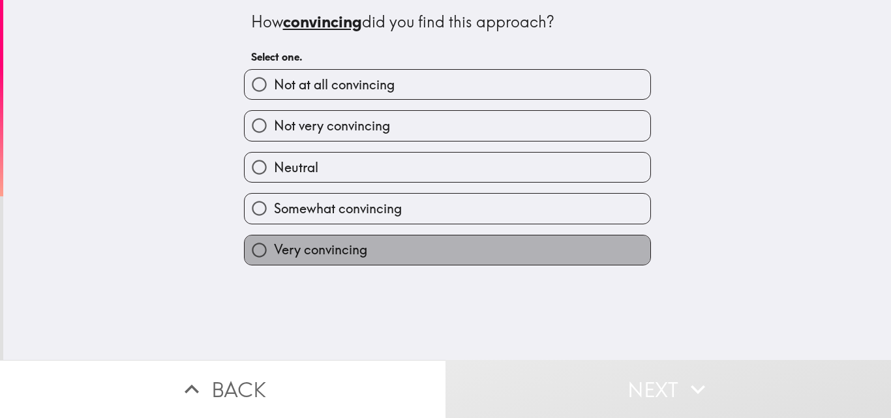
click at [339, 242] on span "Very convincing" at bounding box center [320, 250] width 93 height 18
click at [274, 242] on input "Very convincing" at bounding box center [259, 249] width 29 height 29
radio input "true"
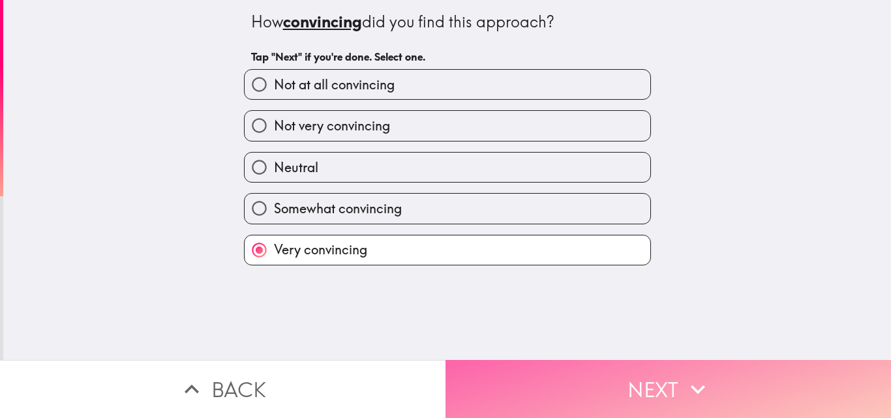
click at [705, 375] on icon "button" at bounding box center [698, 389] width 29 height 29
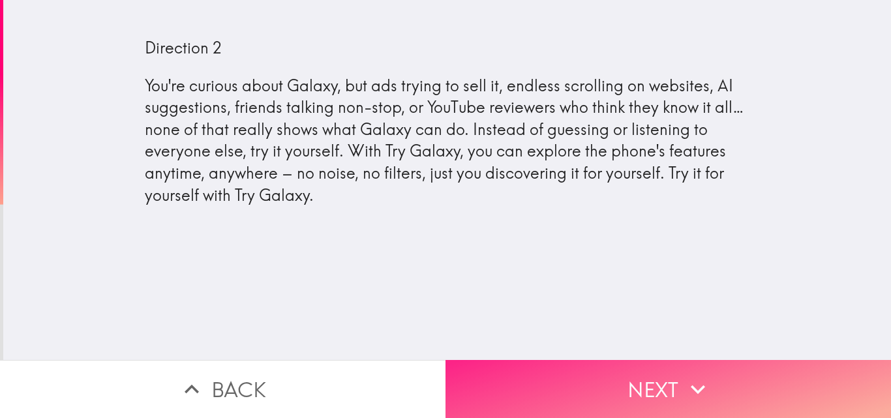
click at [633, 370] on button "Next" at bounding box center [669, 389] width 446 height 58
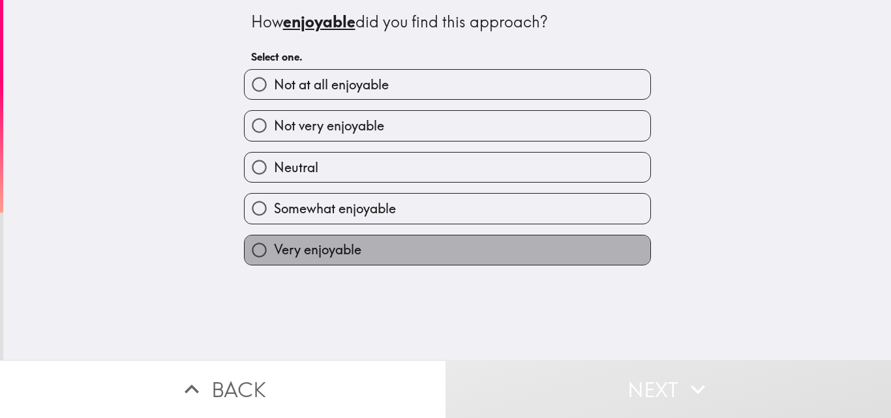
click at [415, 250] on label "Very enjoyable" at bounding box center [448, 249] width 406 height 29
click at [274, 250] on input "Very enjoyable" at bounding box center [259, 249] width 29 height 29
radio input "true"
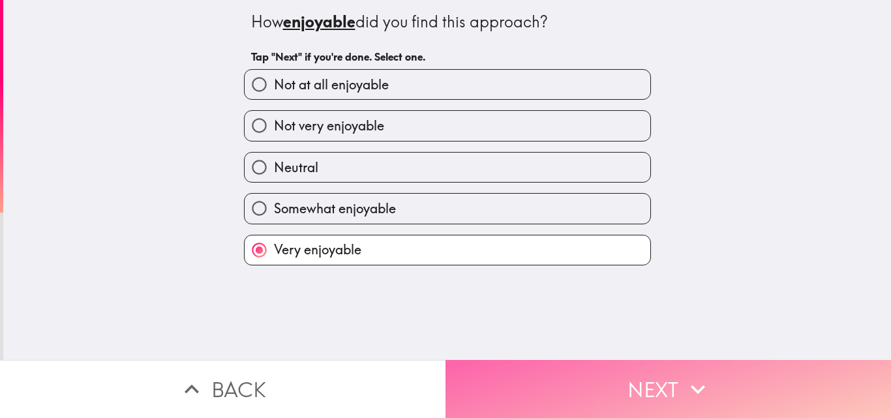
click at [690, 384] on icon "button" at bounding box center [698, 389] width 29 height 29
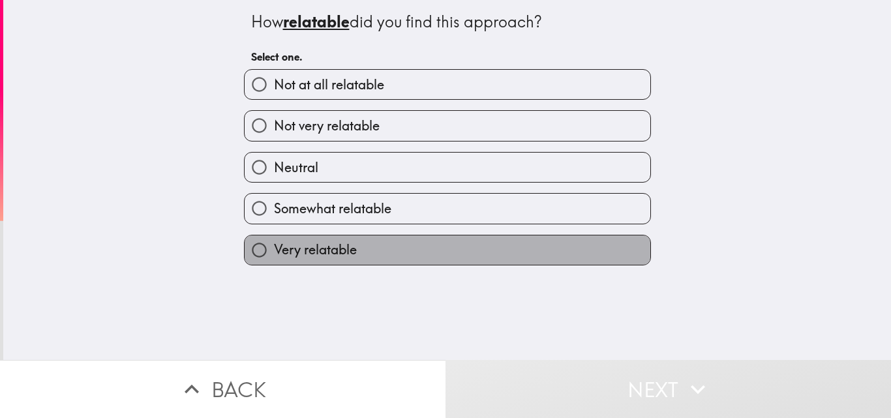
drag, startPoint x: 506, startPoint y: 254, endPoint x: 526, endPoint y: 269, distance: 24.8
click at [507, 254] on label "Very relatable" at bounding box center [448, 249] width 406 height 29
click at [274, 254] on input "Very relatable" at bounding box center [259, 249] width 29 height 29
radio input "true"
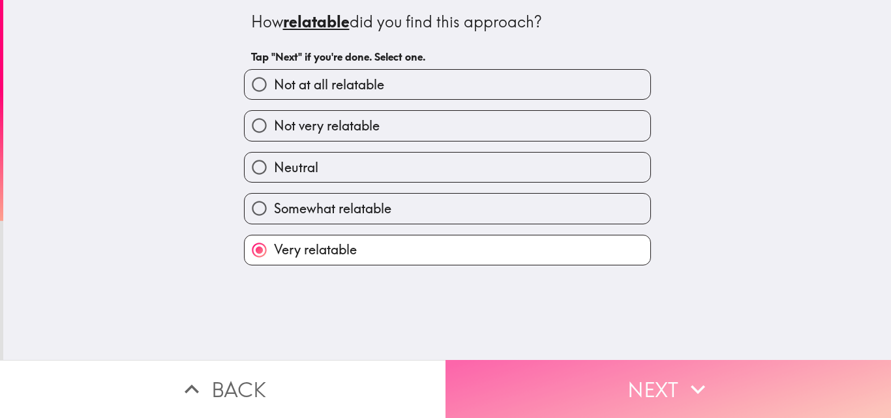
drag, startPoint x: 671, startPoint y: 379, endPoint x: 665, endPoint y: 374, distance: 7.4
click at [672, 379] on button "Next" at bounding box center [669, 389] width 446 height 58
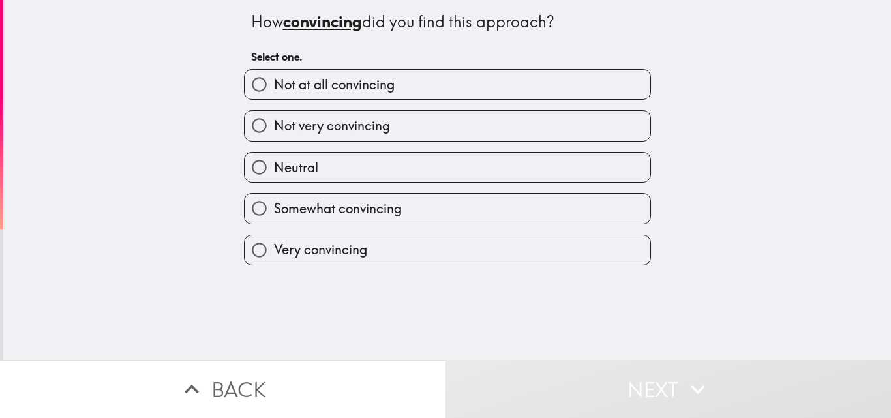
click at [435, 249] on label "Very convincing" at bounding box center [448, 249] width 406 height 29
click at [274, 249] on input "Very convincing" at bounding box center [259, 249] width 29 height 29
radio input "true"
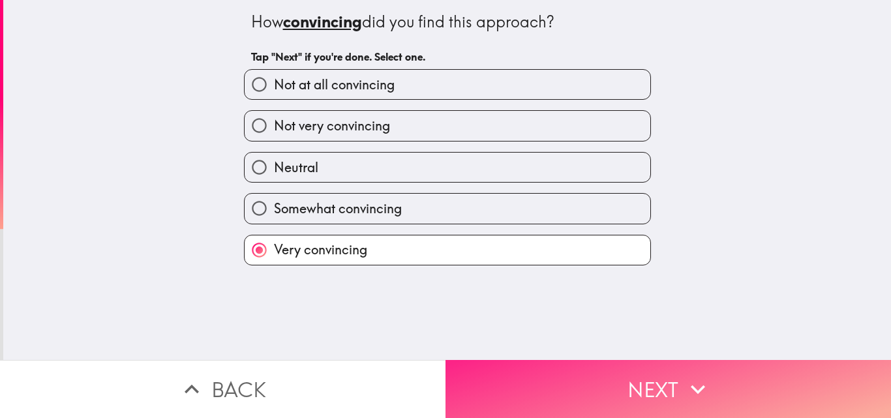
drag, startPoint x: 680, startPoint y: 370, endPoint x: 663, endPoint y: 358, distance: 20.6
click at [684, 375] on icon "button" at bounding box center [698, 389] width 29 height 29
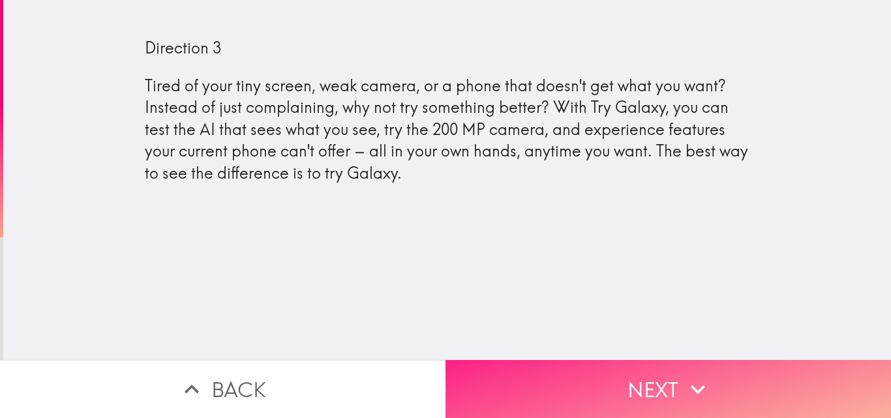
click at [628, 391] on button "Next" at bounding box center [669, 389] width 446 height 58
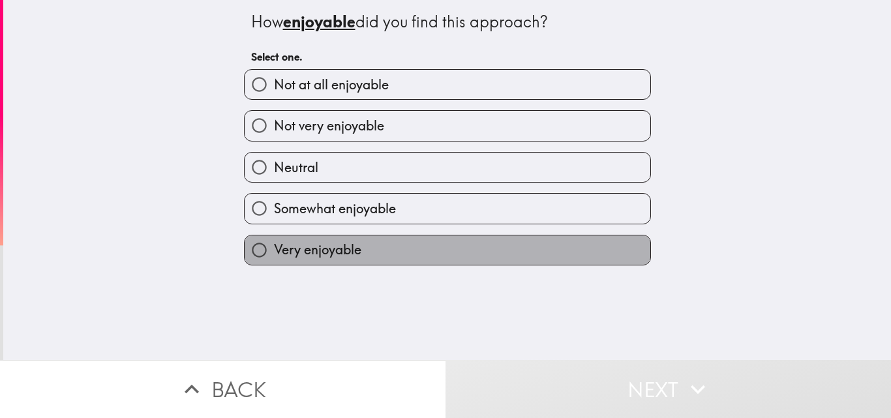
click at [479, 254] on label "Very enjoyable" at bounding box center [448, 249] width 406 height 29
click at [274, 254] on input "Very enjoyable" at bounding box center [259, 249] width 29 height 29
radio input "true"
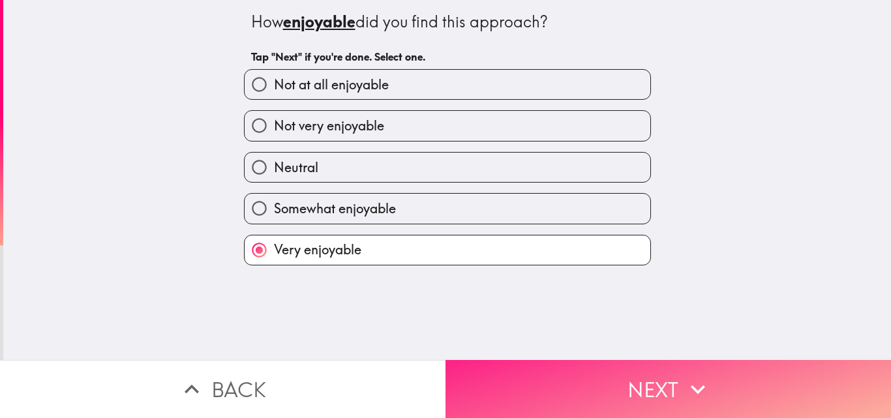
click at [646, 374] on button "Next" at bounding box center [669, 389] width 446 height 58
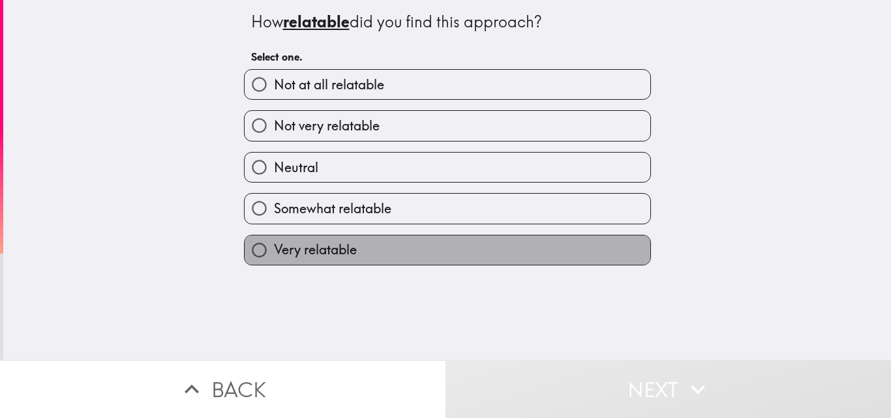
click at [506, 262] on label "Very relatable" at bounding box center [448, 249] width 406 height 29
click at [274, 262] on input "Very relatable" at bounding box center [259, 249] width 29 height 29
radio input "true"
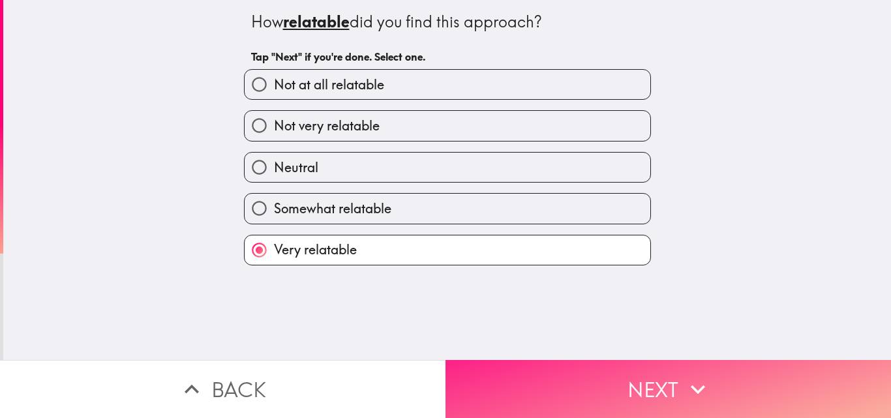
click at [626, 385] on button "Next" at bounding box center [669, 389] width 446 height 58
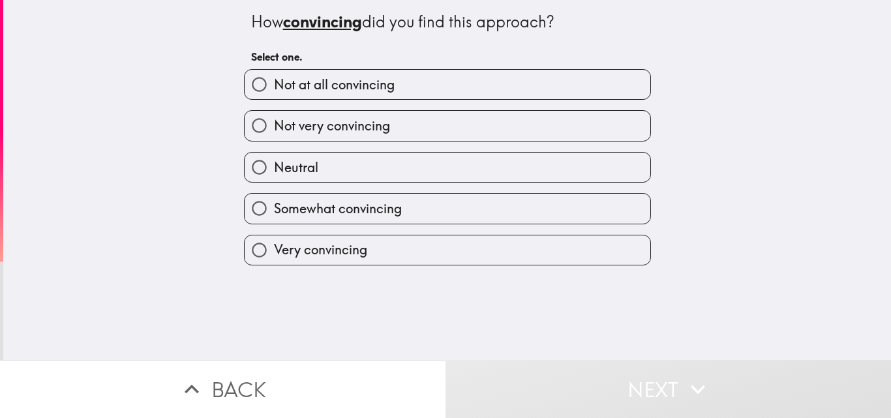
click at [436, 261] on label "Very convincing" at bounding box center [448, 249] width 406 height 29
click at [274, 261] on input "Very convincing" at bounding box center [259, 249] width 29 height 29
radio input "true"
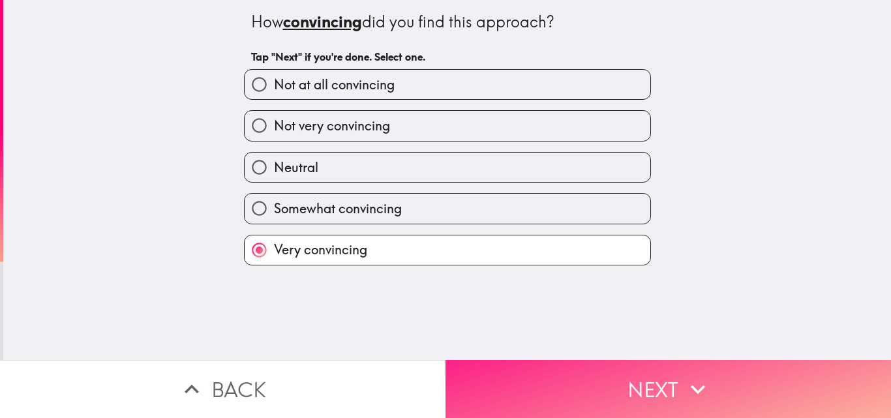
click at [717, 376] on button "Next" at bounding box center [669, 389] width 446 height 58
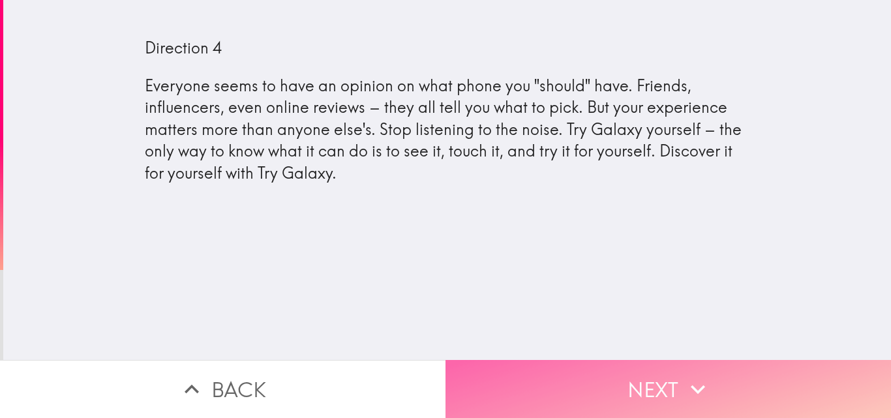
click at [621, 365] on button "Next" at bounding box center [669, 389] width 446 height 58
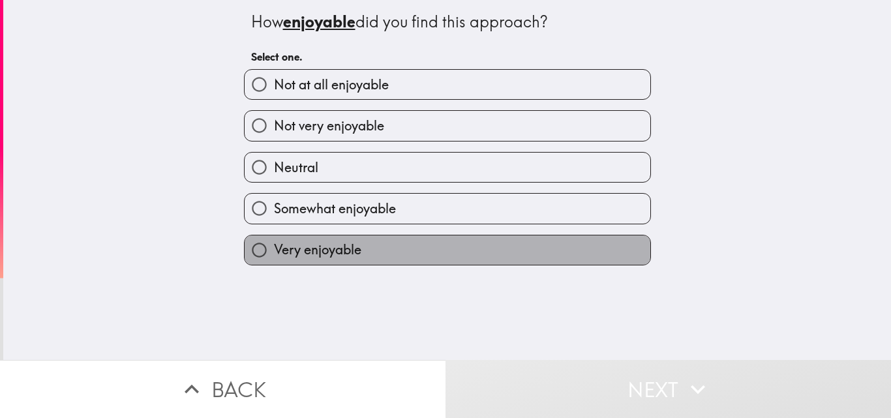
click at [514, 250] on label "Very enjoyable" at bounding box center [448, 249] width 406 height 29
click at [274, 250] on input "Very enjoyable" at bounding box center [259, 249] width 29 height 29
radio input "true"
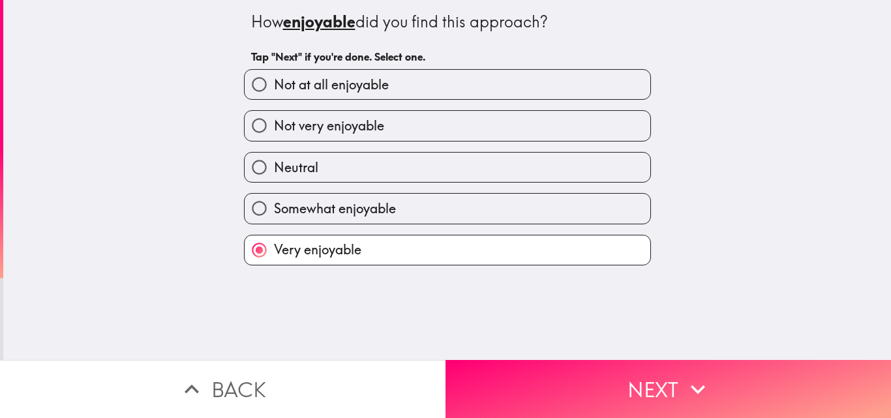
click at [515, 252] on label "Very enjoyable" at bounding box center [448, 249] width 406 height 29
click at [274, 252] on input "Very enjoyable" at bounding box center [259, 249] width 29 height 29
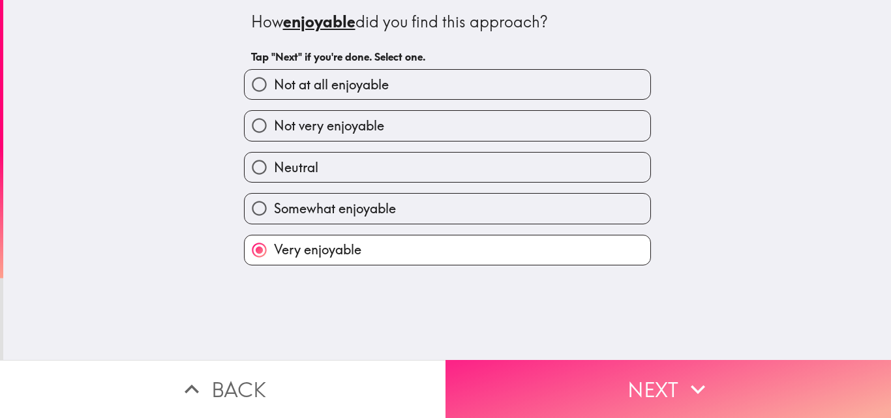
click at [642, 352] on div "How enjoyable did you find this approach? Tap "Next" if you're done. Select one…" at bounding box center [445, 209] width 891 height 418
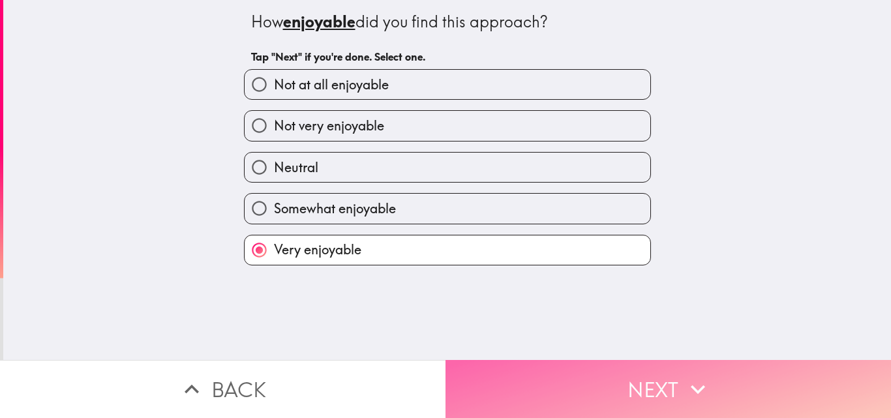
click at [642, 376] on button "Next" at bounding box center [669, 389] width 446 height 58
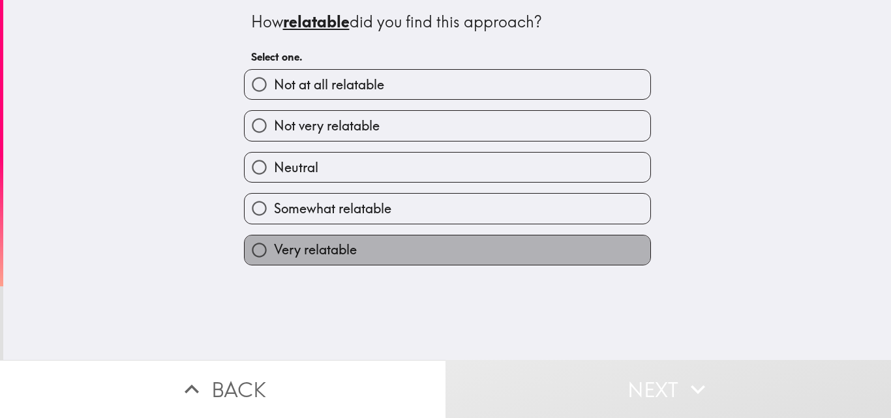
drag, startPoint x: 560, startPoint y: 255, endPoint x: 563, endPoint y: 264, distance: 8.9
click at [560, 254] on label "Very relatable" at bounding box center [448, 249] width 406 height 29
click at [274, 254] on input "Very relatable" at bounding box center [259, 249] width 29 height 29
radio input "true"
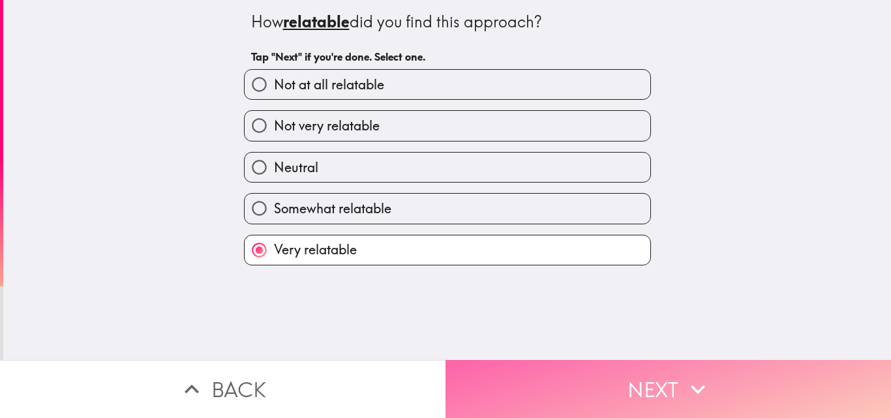
drag, startPoint x: 632, startPoint y: 389, endPoint x: 625, endPoint y: 384, distance: 9.3
click at [633, 389] on button "Next" at bounding box center [669, 389] width 446 height 58
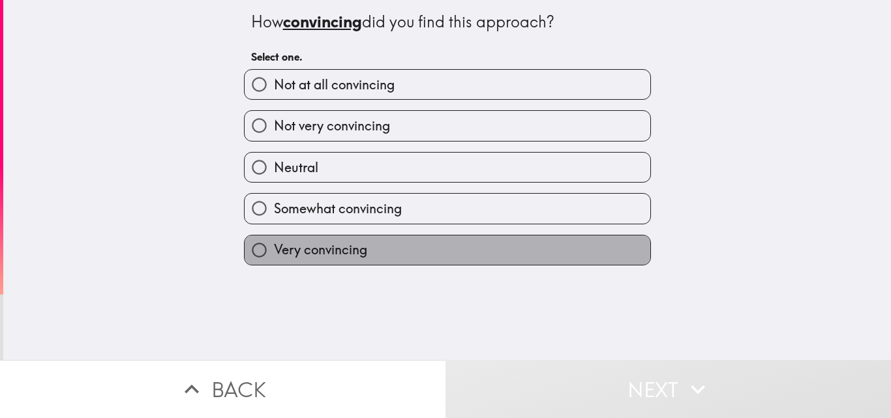
click at [528, 250] on label "Very convincing" at bounding box center [448, 249] width 406 height 29
click at [274, 250] on input "Very convincing" at bounding box center [259, 249] width 29 height 29
radio input "true"
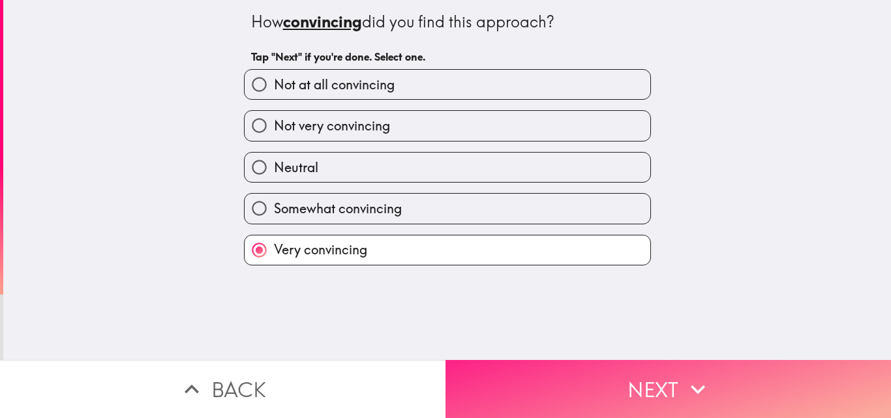
click at [652, 375] on button "Next" at bounding box center [669, 389] width 446 height 58
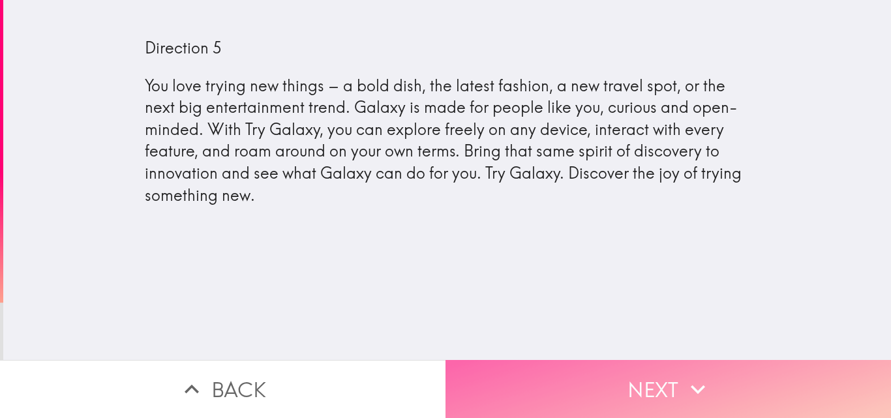
click at [693, 375] on icon "button" at bounding box center [698, 389] width 29 height 29
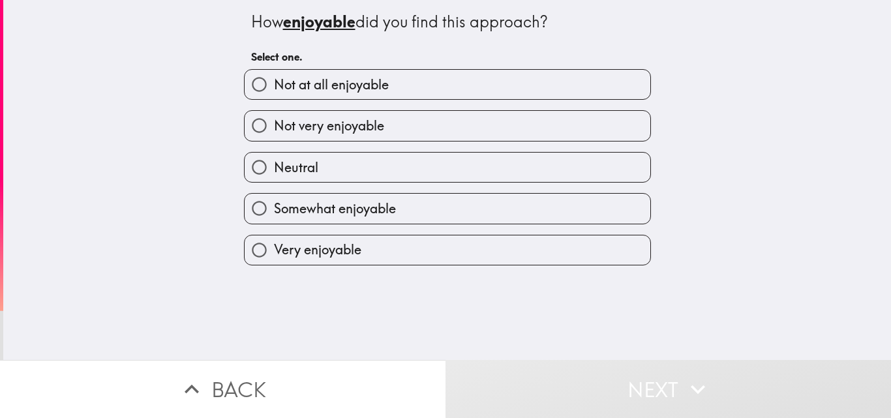
click at [370, 247] on label "Very enjoyable" at bounding box center [448, 249] width 406 height 29
click at [274, 247] on input "Very enjoyable" at bounding box center [259, 249] width 29 height 29
radio input "true"
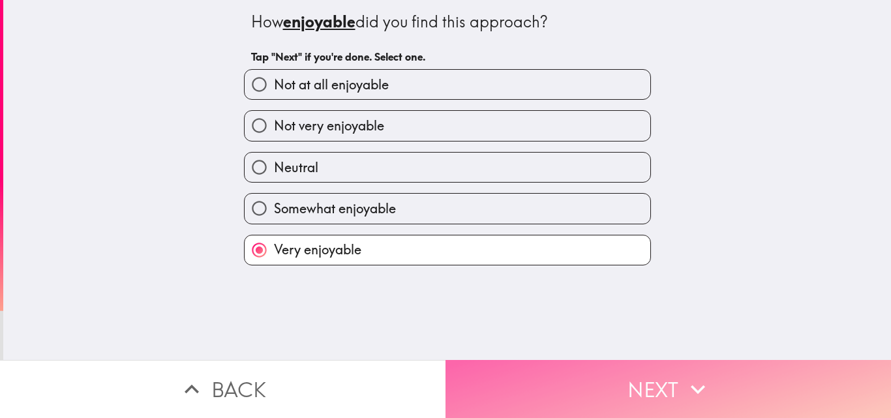
click at [586, 367] on button "Next" at bounding box center [669, 389] width 446 height 58
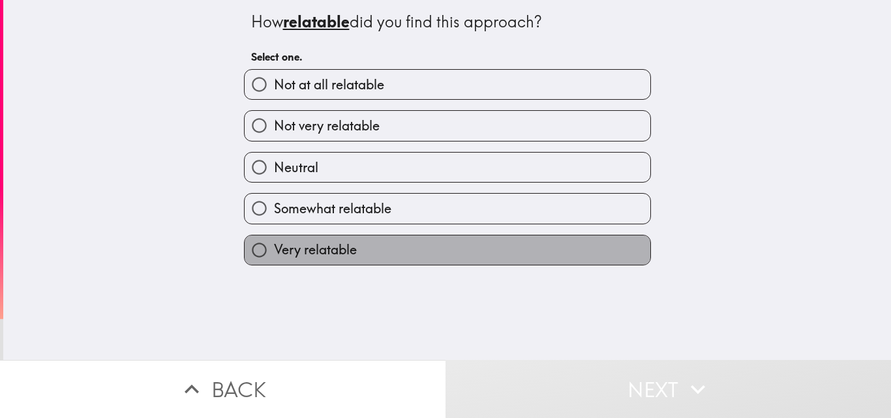
click at [438, 252] on label "Very relatable" at bounding box center [448, 249] width 406 height 29
click at [274, 252] on input "Very relatable" at bounding box center [259, 249] width 29 height 29
radio input "true"
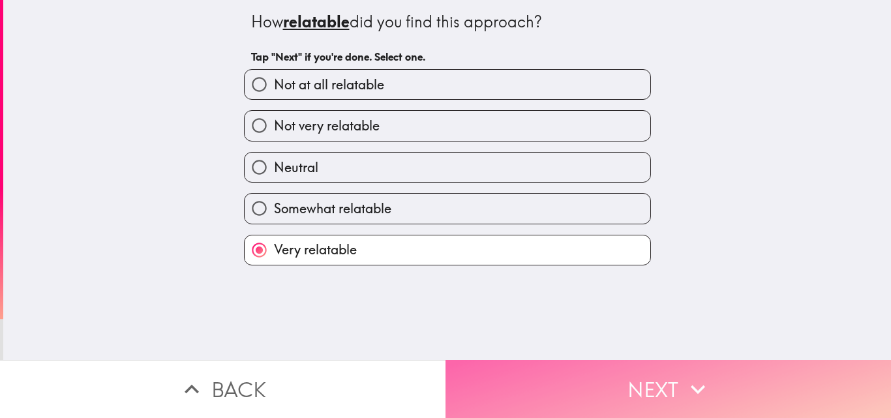
click at [591, 370] on button "Next" at bounding box center [669, 389] width 446 height 58
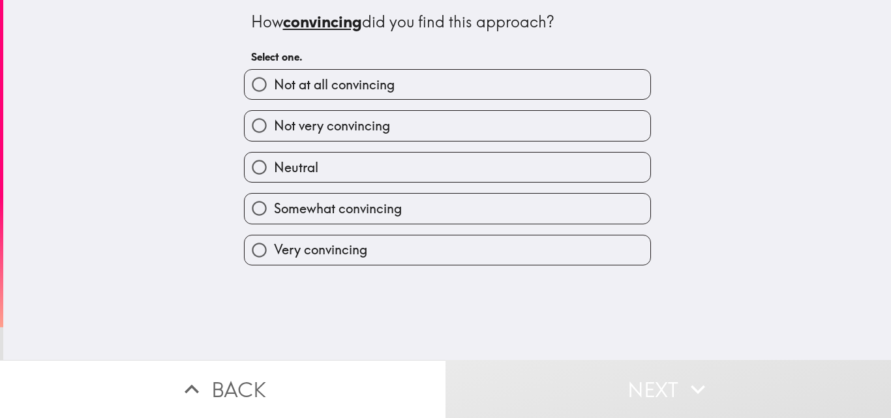
click at [443, 254] on label "Very convincing" at bounding box center [448, 249] width 406 height 29
click at [274, 254] on input "Very convincing" at bounding box center [259, 249] width 29 height 29
radio input "true"
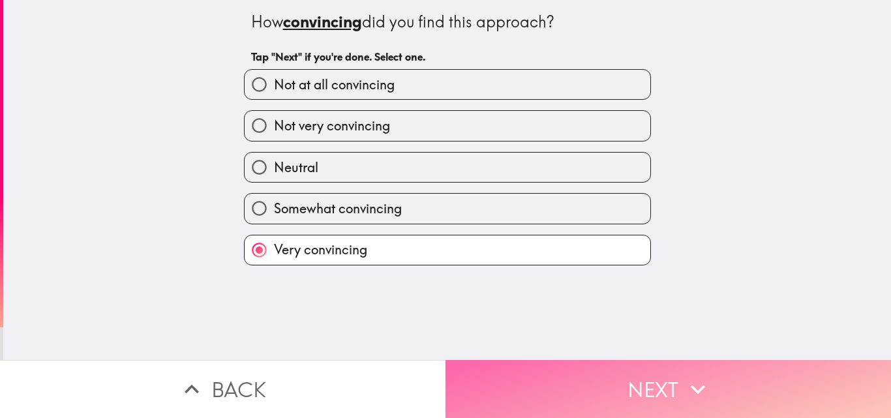
click at [653, 383] on button "Next" at bounding box center [669, 389] width 446 height 58
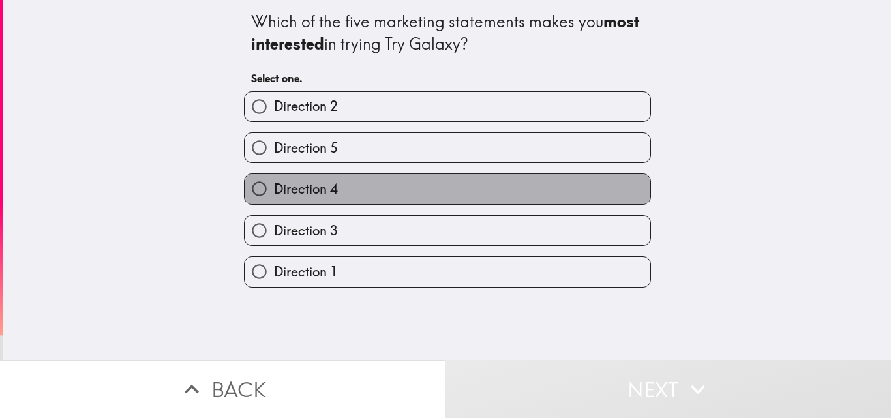
click at [493, 196] on label "Direction 4" at bounding box center [448, 188] width 406 height 29
click at [274, 196] on input "Direction 4" at bounding box center [259, 188] width 29 height 29
radio input "true"
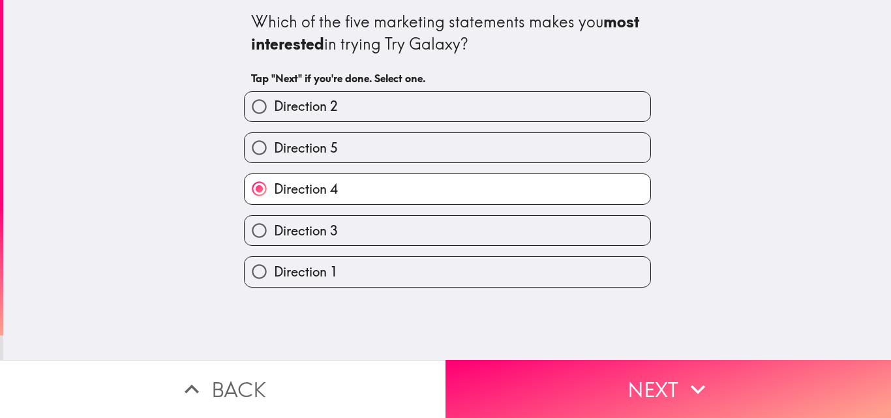
click at [492, 226] on label "Direction 3" at bounding box center [448, 230] width 406 height 29
click at [274, 226] on input "Direction 3" at bounding box center [259, 230] width 29 height 29
radio input "true"
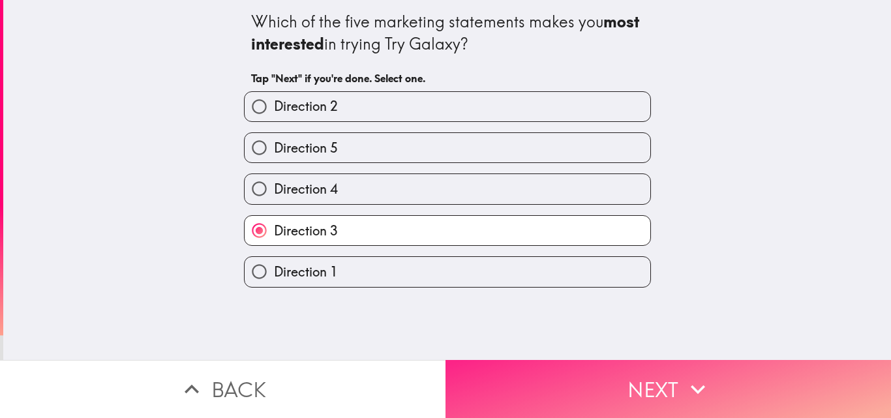
click at [671, 391] on button "Next" at bounding box center [669, 389] width 446 height 58
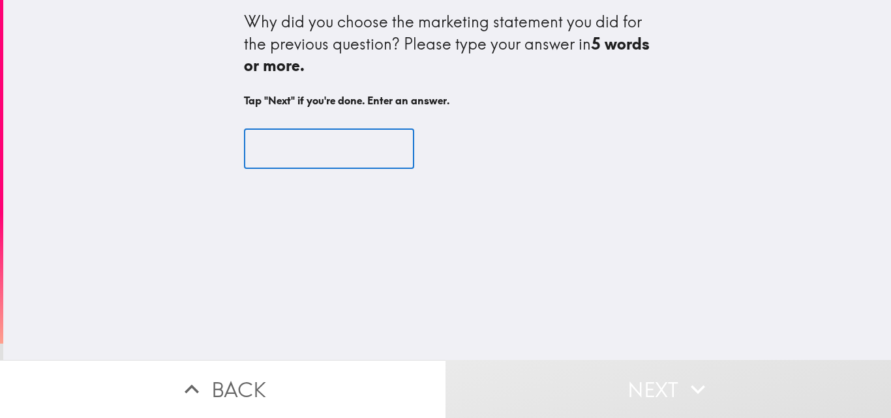
click at [333, 138] on input "text" at bounding box center [329, 148] width 170 height 40
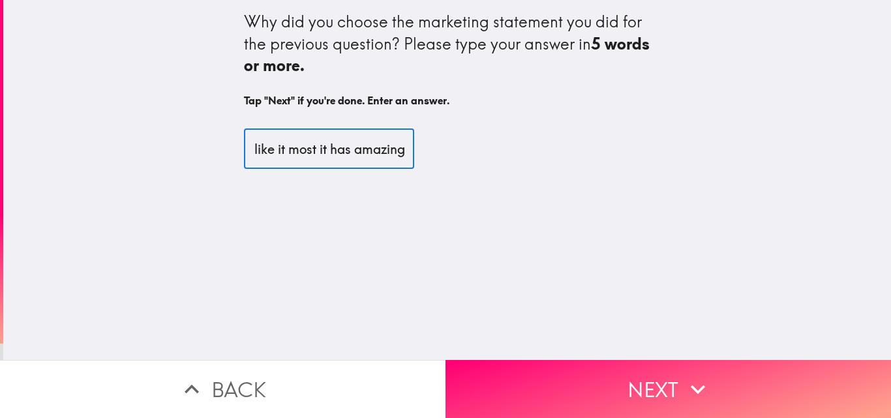
scroll to position [0, 23]
click at [330, 141] on input "i like it most it has amazing" at bounding box center [329, 148] width 170 height 40
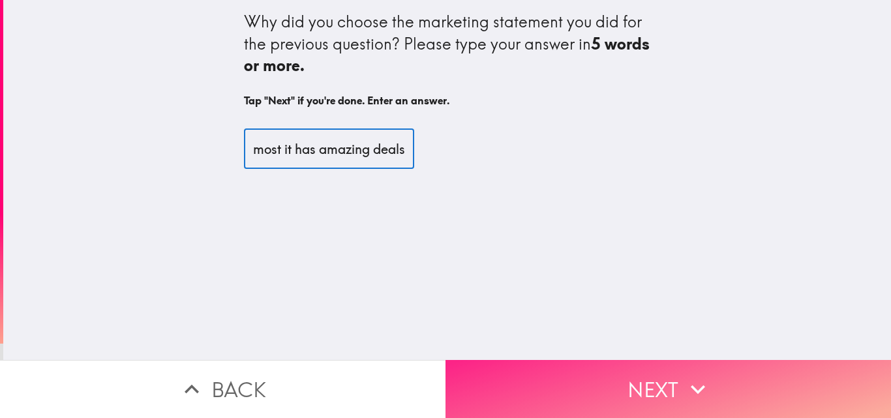
type input "i like it most it has amazing deals"
click at [630, 385] on button "Next" at bounding box center [669, 389] width 446 height 58
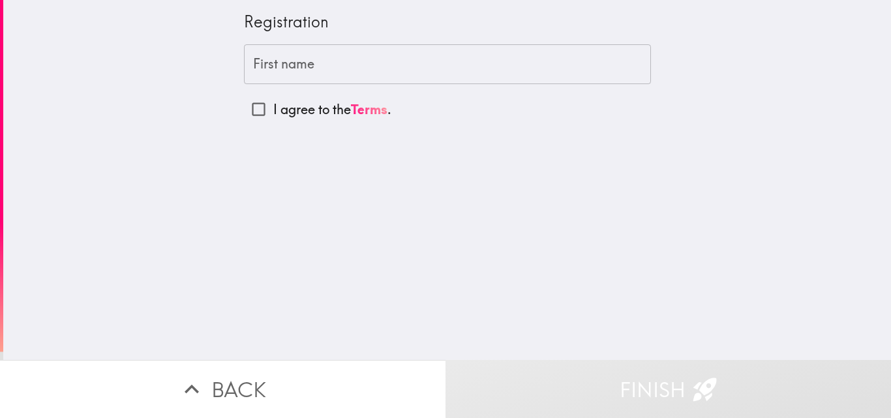
click at [568, 70] on input "First name" at bounding box center [447, 64] width 407 height 40
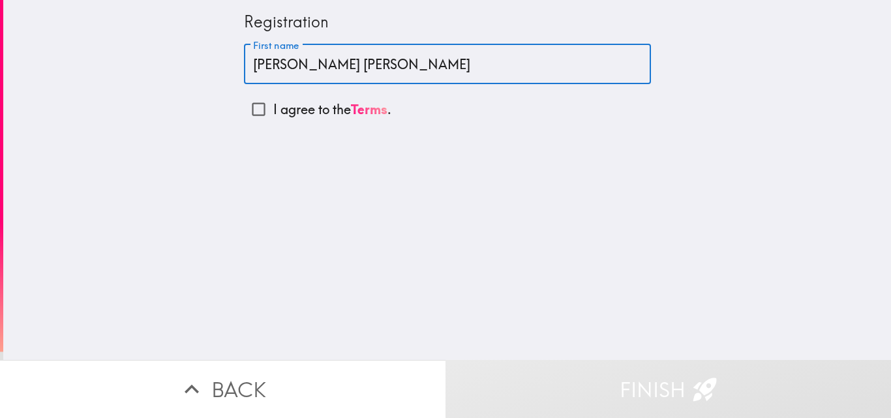
type input "[PERSON_NAME] [PERSON_NAME]"
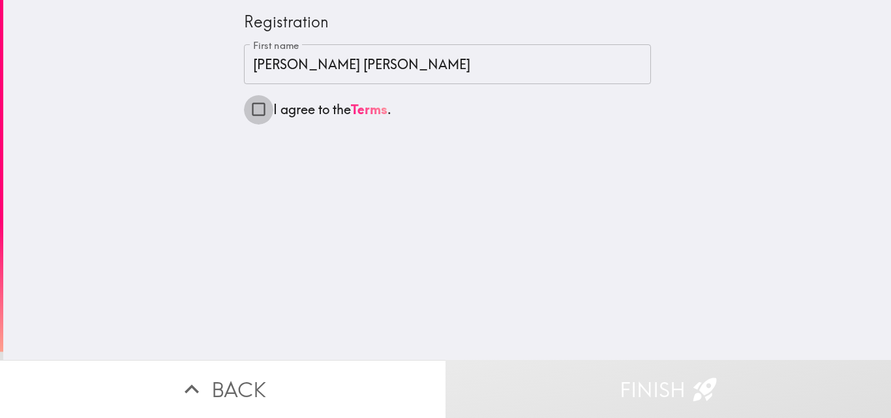
click at [245, 110] on input "I agree to the Terms ." at bounding box center [258, 109] width 29 height 29
checkbox input "true"
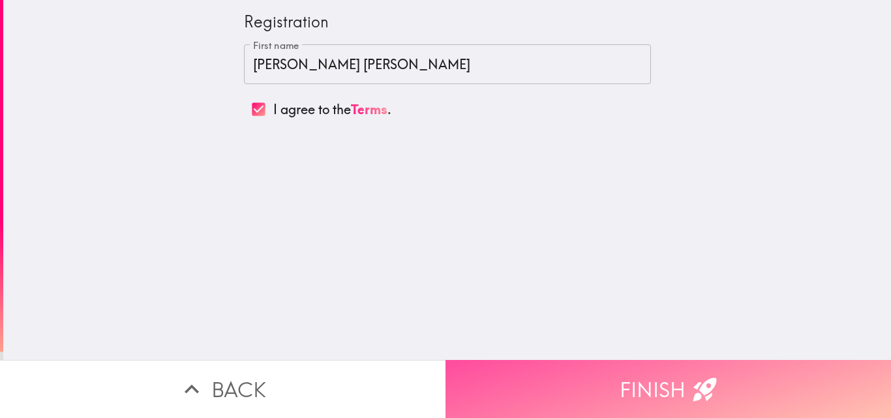
click at [679, 375] on button "Finish" at bounding box center [669, 389] width 446 height 58
